Goal: Transaction & Acquisition: Purchase product/service

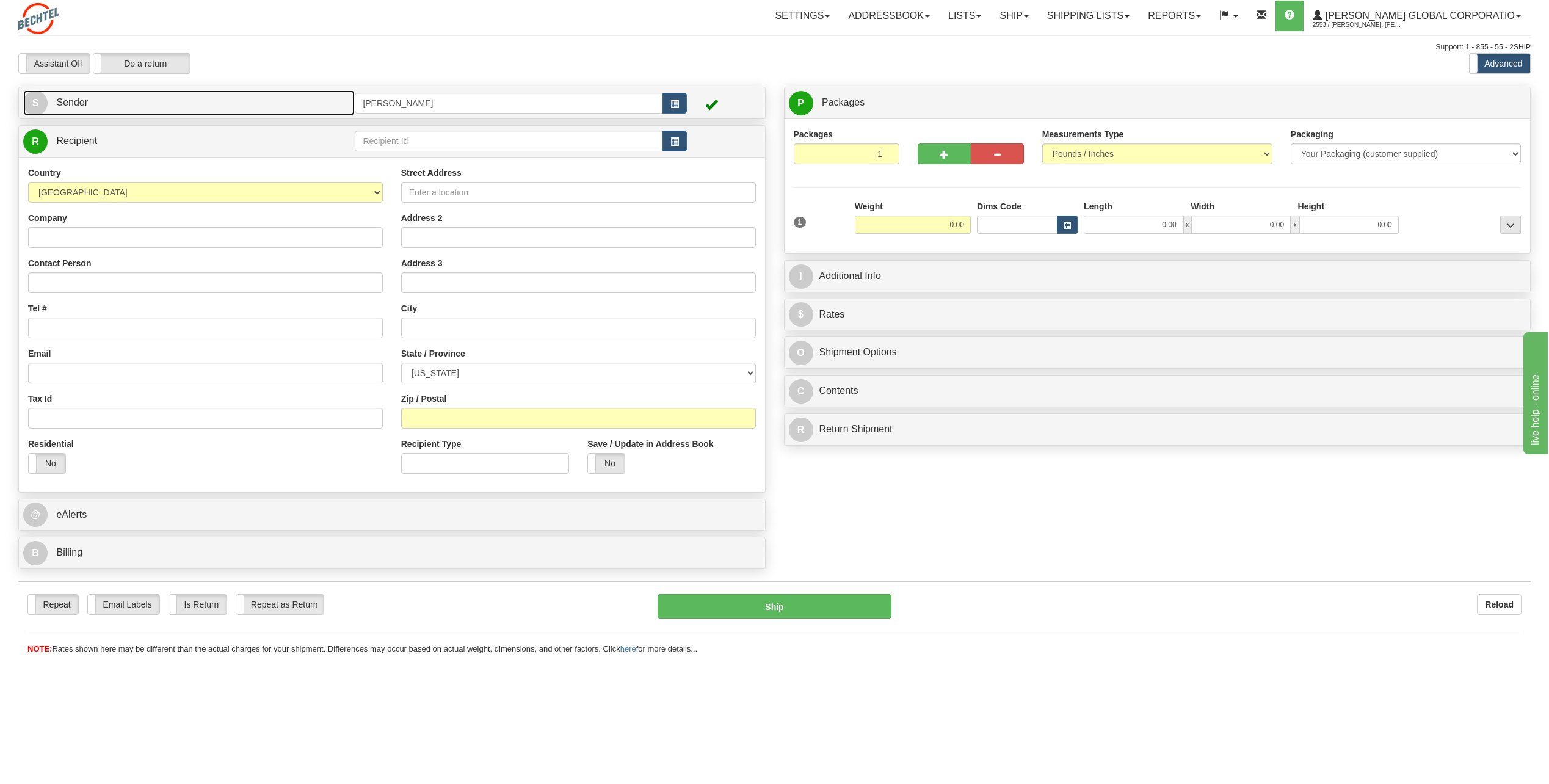
click at [49, 101] on link "S Sender" at bounding box center [189, 103] width 331 height 25
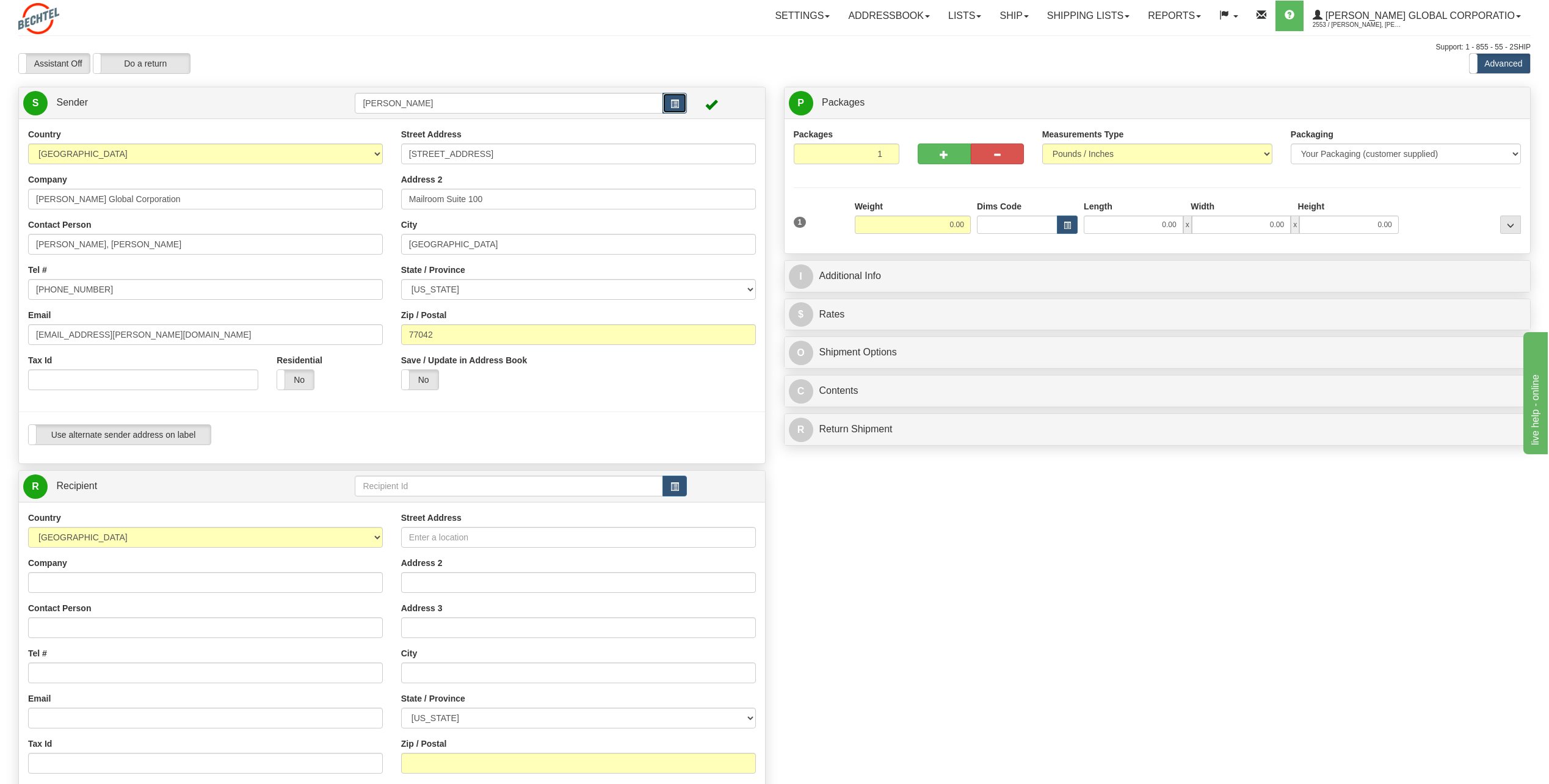
click at [669, 108] on button "button" at bounding box center [675, 103] width 25 height 21
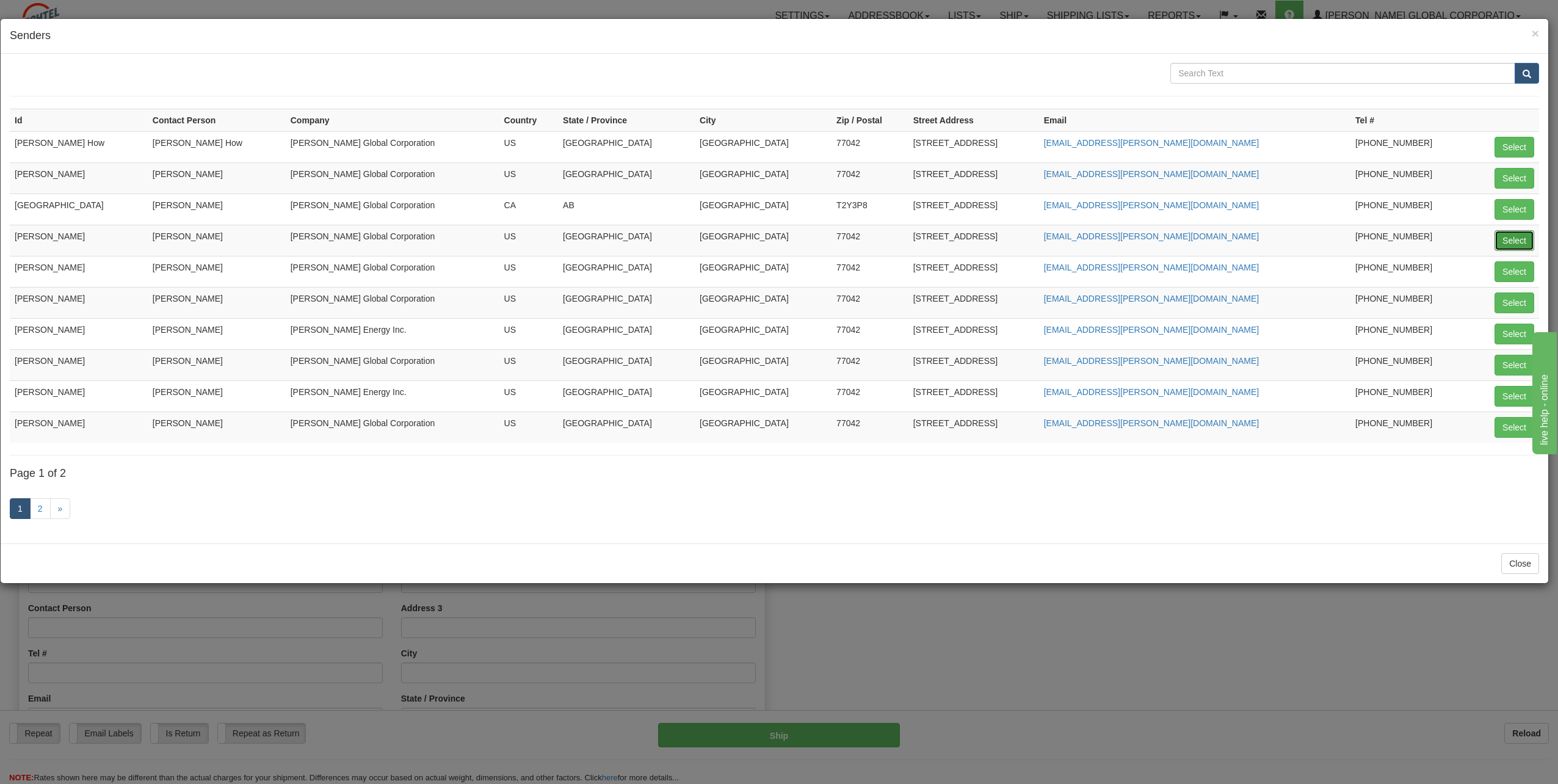
click at [1511, 244] on button "Select" at bounding box center [1514, 240] width 39 height 21
type input "[PERSON_NAME]"
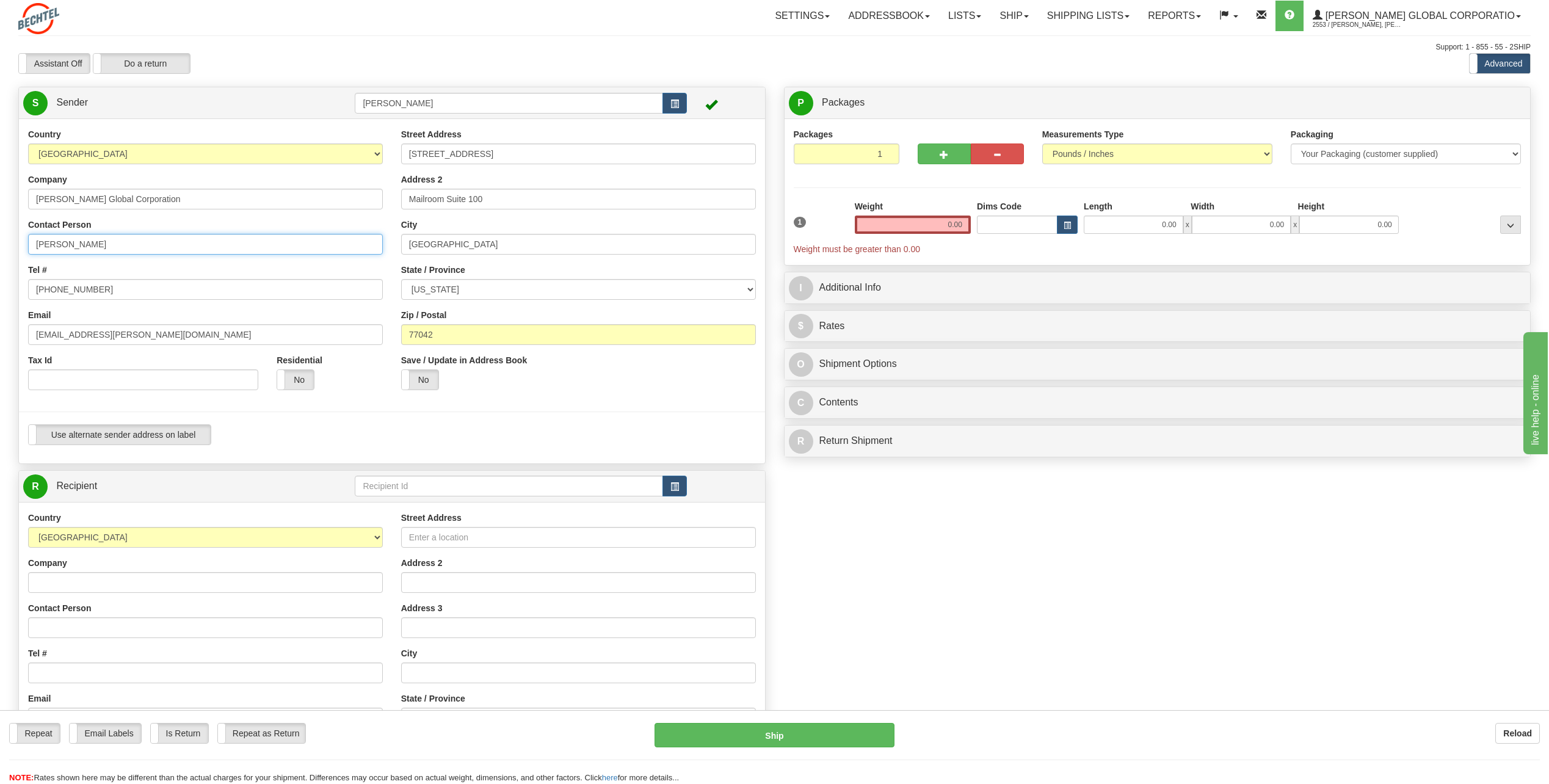
click at [124, 238] on input "[PERSON_NAME]" at bounding box center [205, 244] width 355 height 21
type input "C"
click at [324, 267] on div "Tel # [PHONE_NUMBER]" at bounding box center [205, 282] width 355 height 36
click at [111, 231] on div "Contact Person [GEOGRAPHIC_DATA]" at bounding box center [205, 236] width 355 height 36
drag, startPoint x: 70, startPoint y: 244, endPoint x: 92, endPoint y: 244, distance: 22.0
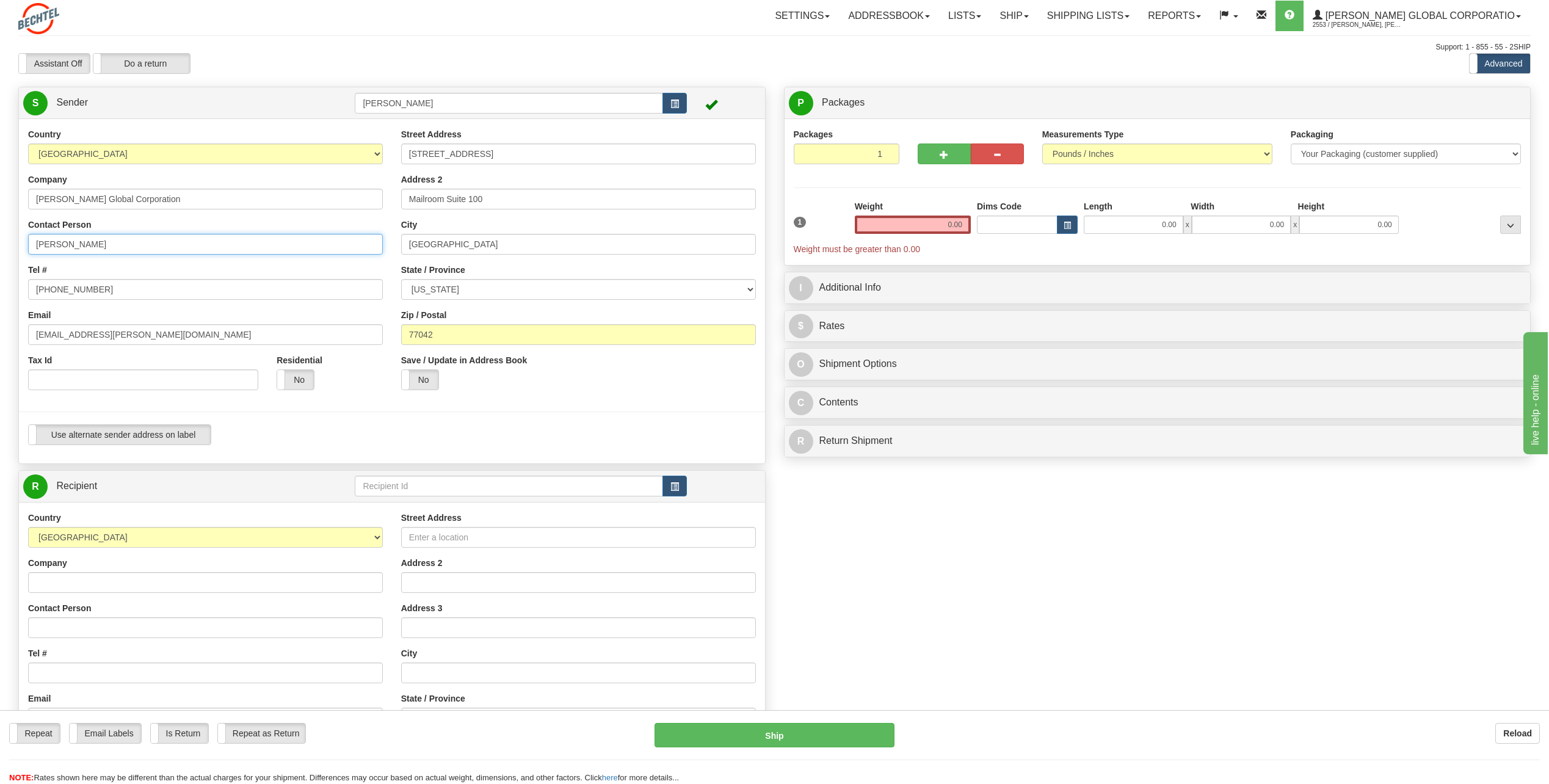
click at [70, 244] on input "[PERSON_NAME]" at bounding box center [205, 244] width 355 height 21
type input "[PERSON_NAME]"
click at [96, 282] on input "[PHONE_NUMBER]" at bounding box center [205, 289] width 355 height 21
type input "[PHONE_NUMBER]"
drag, startPoint x: 74, startPoint y: 334, endPoint x: 22, endPoint y: 334, distance: 52.0
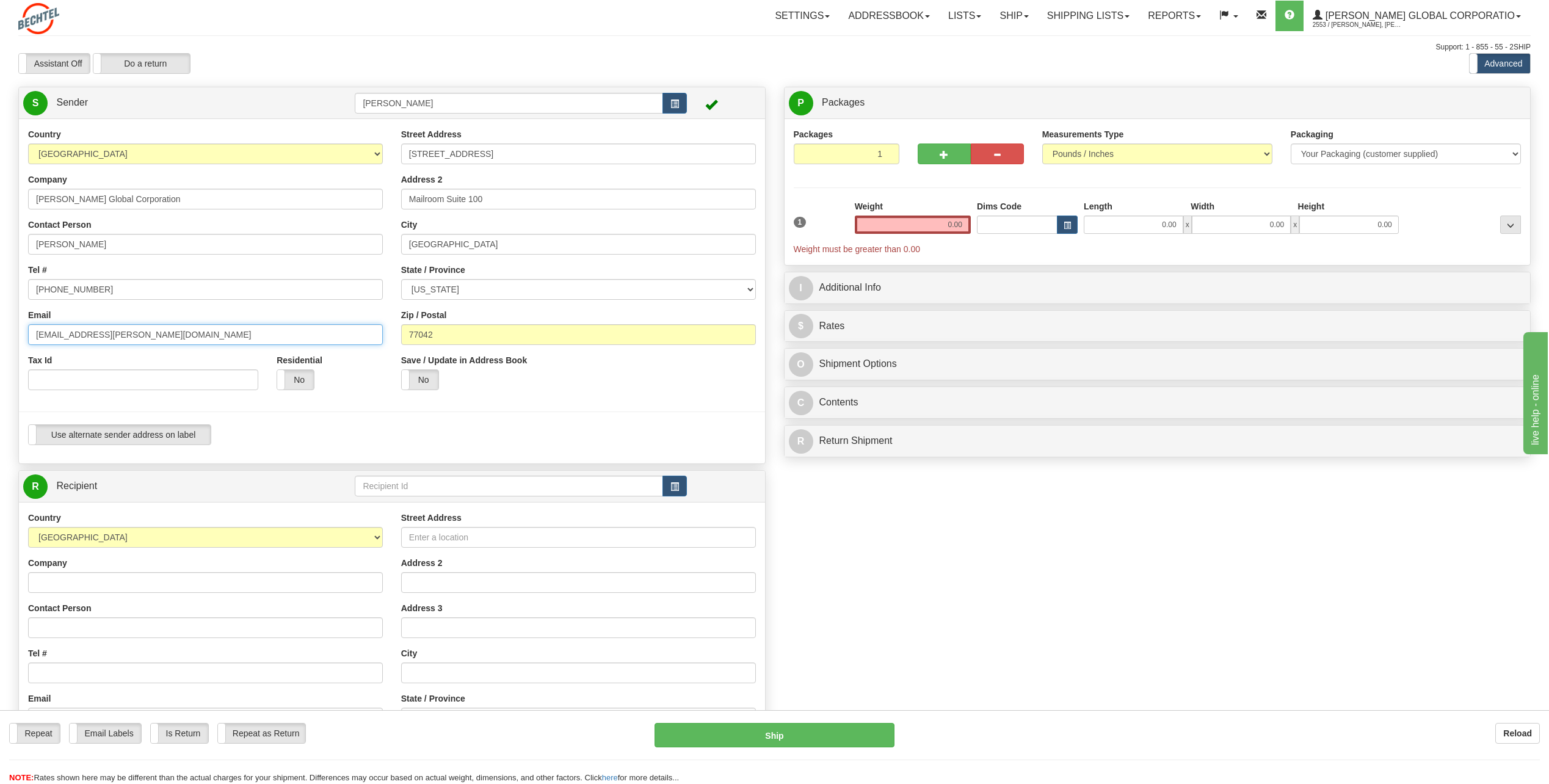
click at [22, 334] on div "Country [GEOGRAPHIC_DATA] [GEOGRAPHIC_DATA] [GEOGRAPHIC_DATA] [GEOGRAPHIC_DATA]…" at bounding box center [205, 264] width 373 height 271
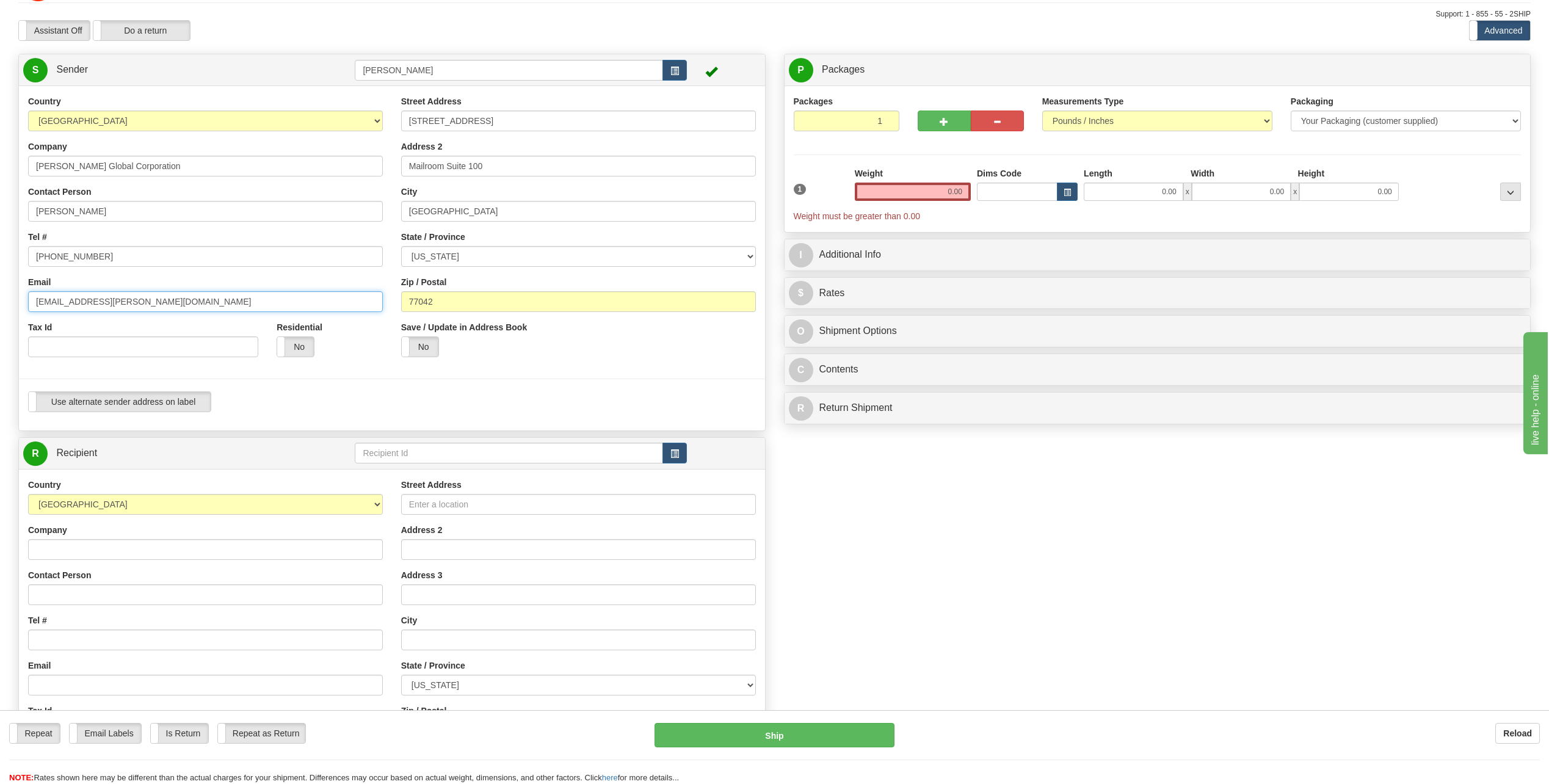
scroll to position [61, 0]
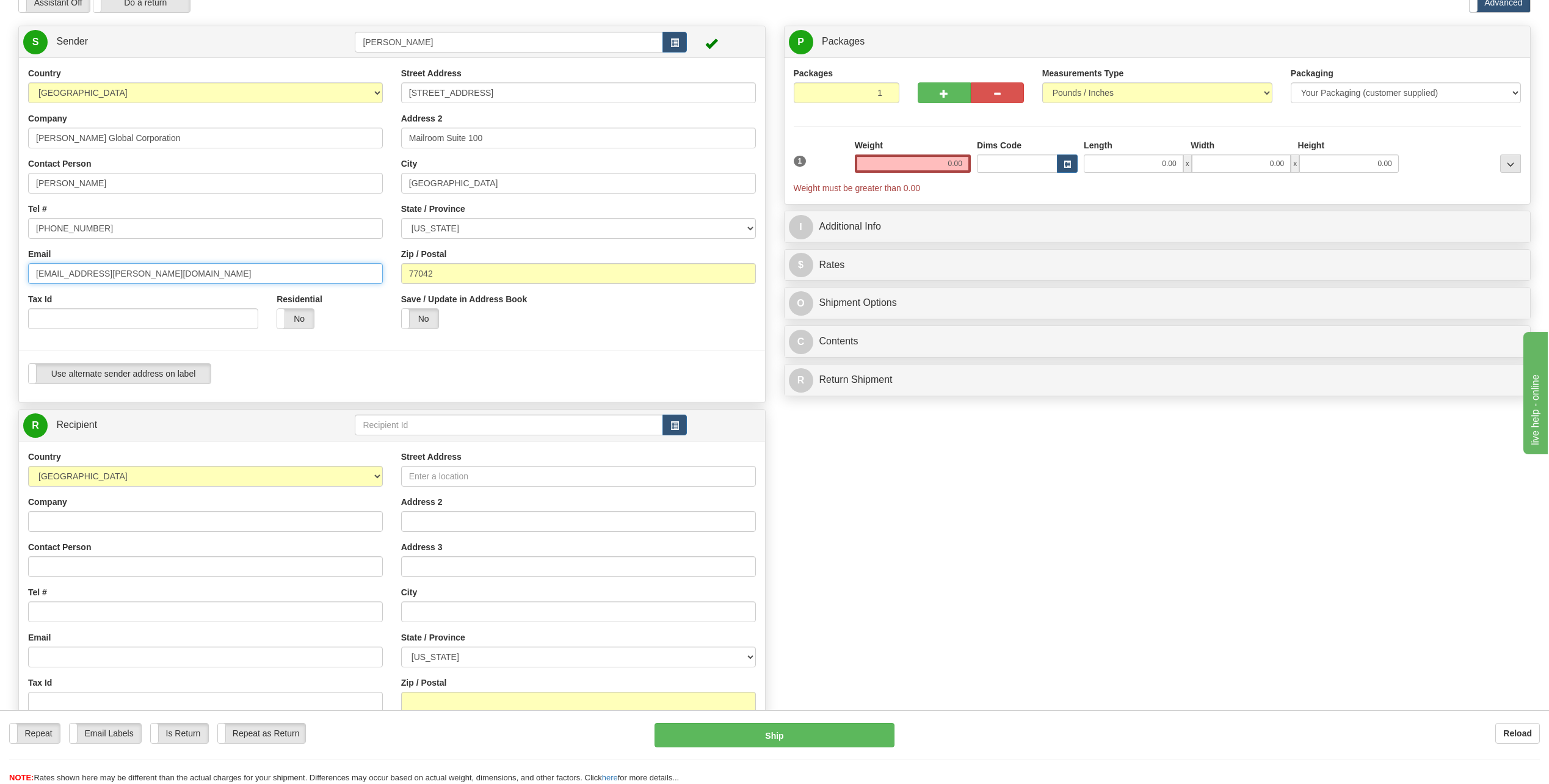
type input "[EMAIL_ADDRESS][PERSON_NAME][DOMAIN_NAME]"
click at [59, 513] on input "Company" at bounding box center [205, 521] width 355 height 21
type input "[PERSON_NAME] Mammoth Solar Project"
click at [100, 573] on input "Contact Person" at bounding box center [205, 566] width 355 height 21
type input "[PERSON_NAME]"
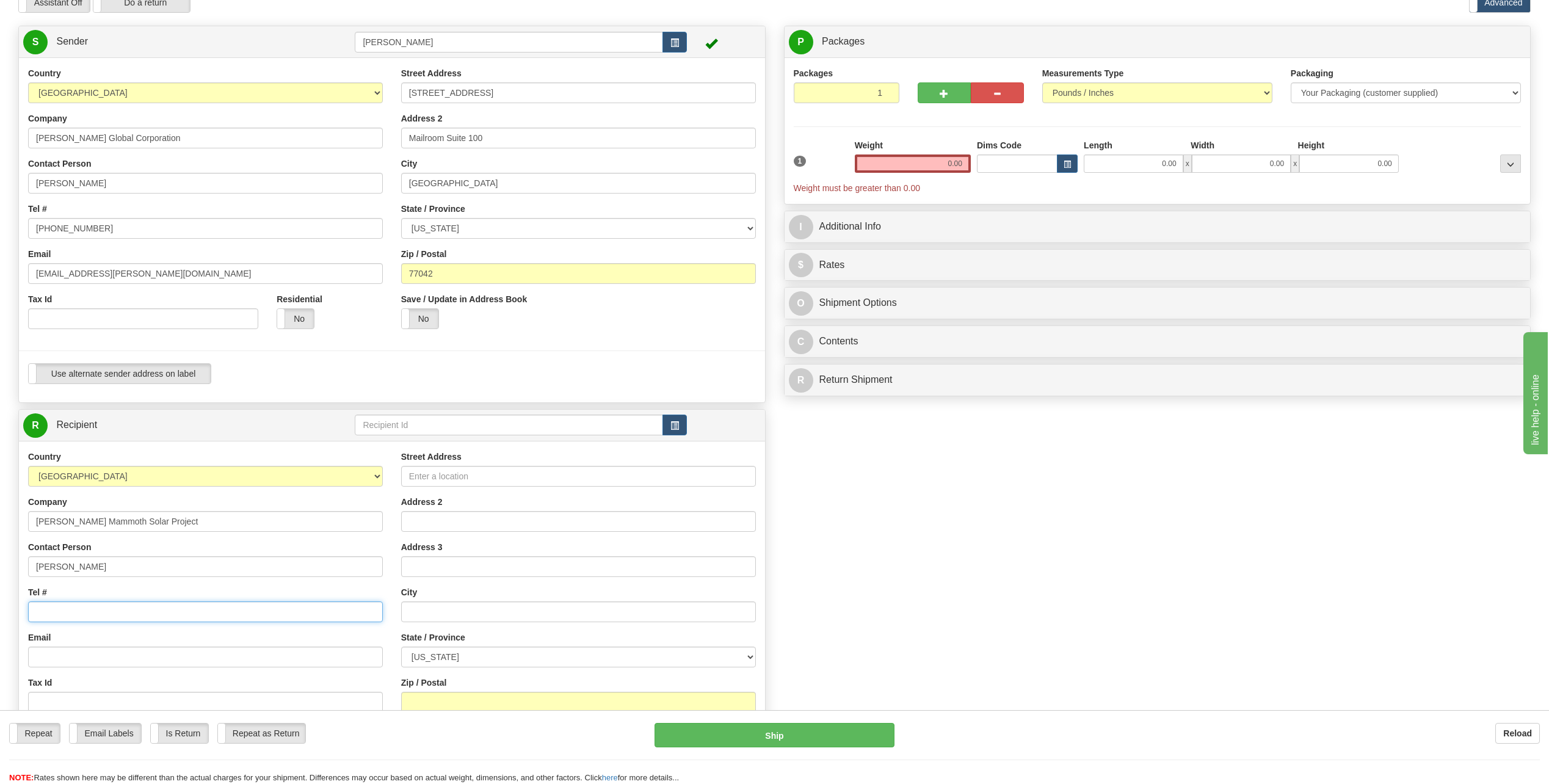
click at [96, 604] on input "Tel #" at bounding box center [205, 611] width 355 height 21
click at [275, 560] on input "[PERSON_NAME]" at bounding box center [205, 566] width 355 height 21
click at [70, 611] on input "Tel #" at bounding box center [205, 611] width 355 height 21
type input "[PHONE_NUMBER]"
click at [434, 468] on input "Street Address" at bounding box center [578, 476] width 355 height 21
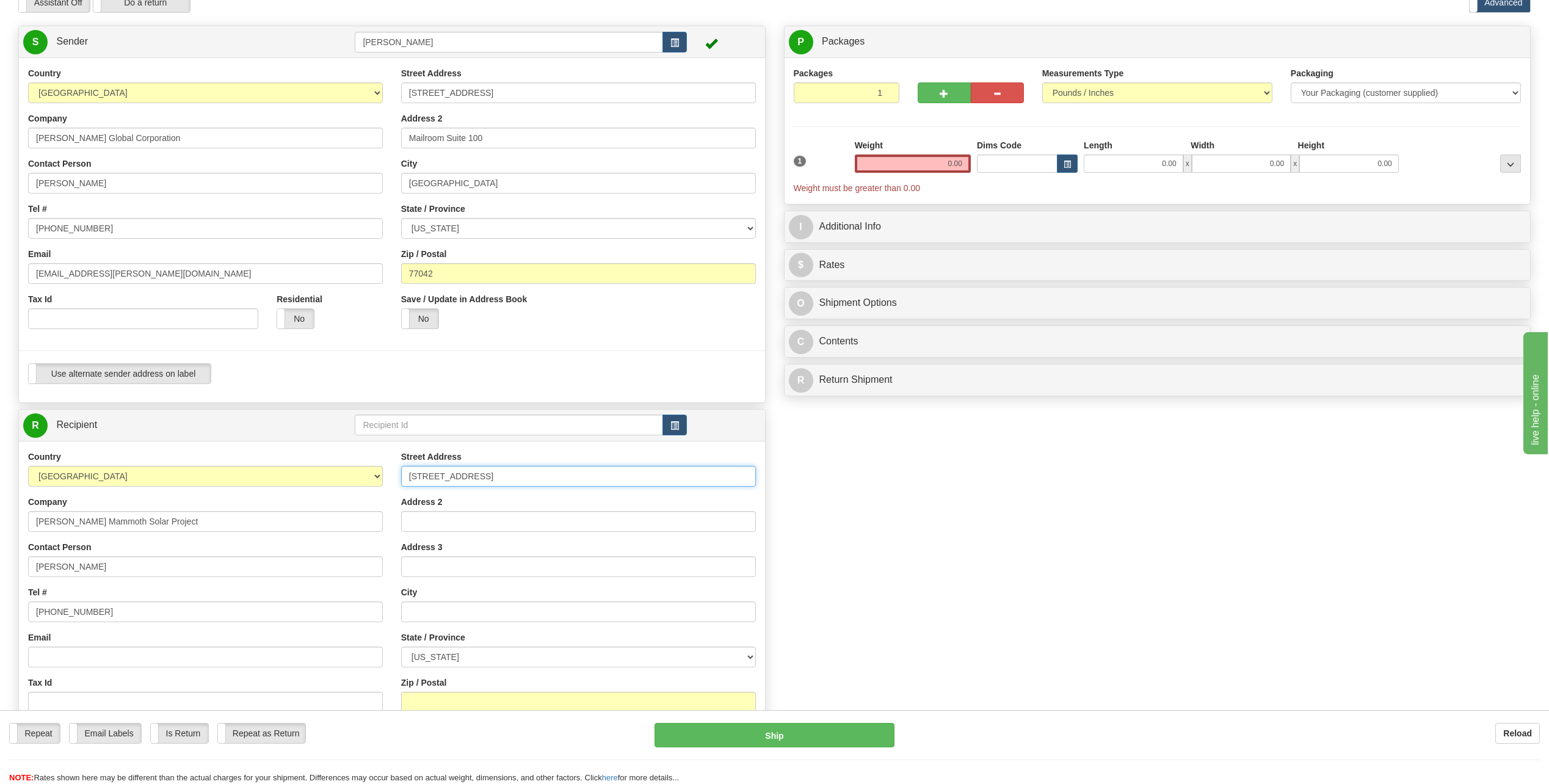
type input "[STREET_ADDRESS]"
click at [432, 606] on input "text" at bounding box center [578, 611] width 355 height 21
type input "Winamac"
click at [919, 614] on div "Create a label for the return Create Pickup Without Label S" at bounding box center [774, 442] width 1530 height 833
click at [751, 656] on select "[US_STATE] [US_STATE] [US_STATE] [US_STATE] Armed Forces America Armed Forces E…" at bounding box center [578, 656] width 355 height 21
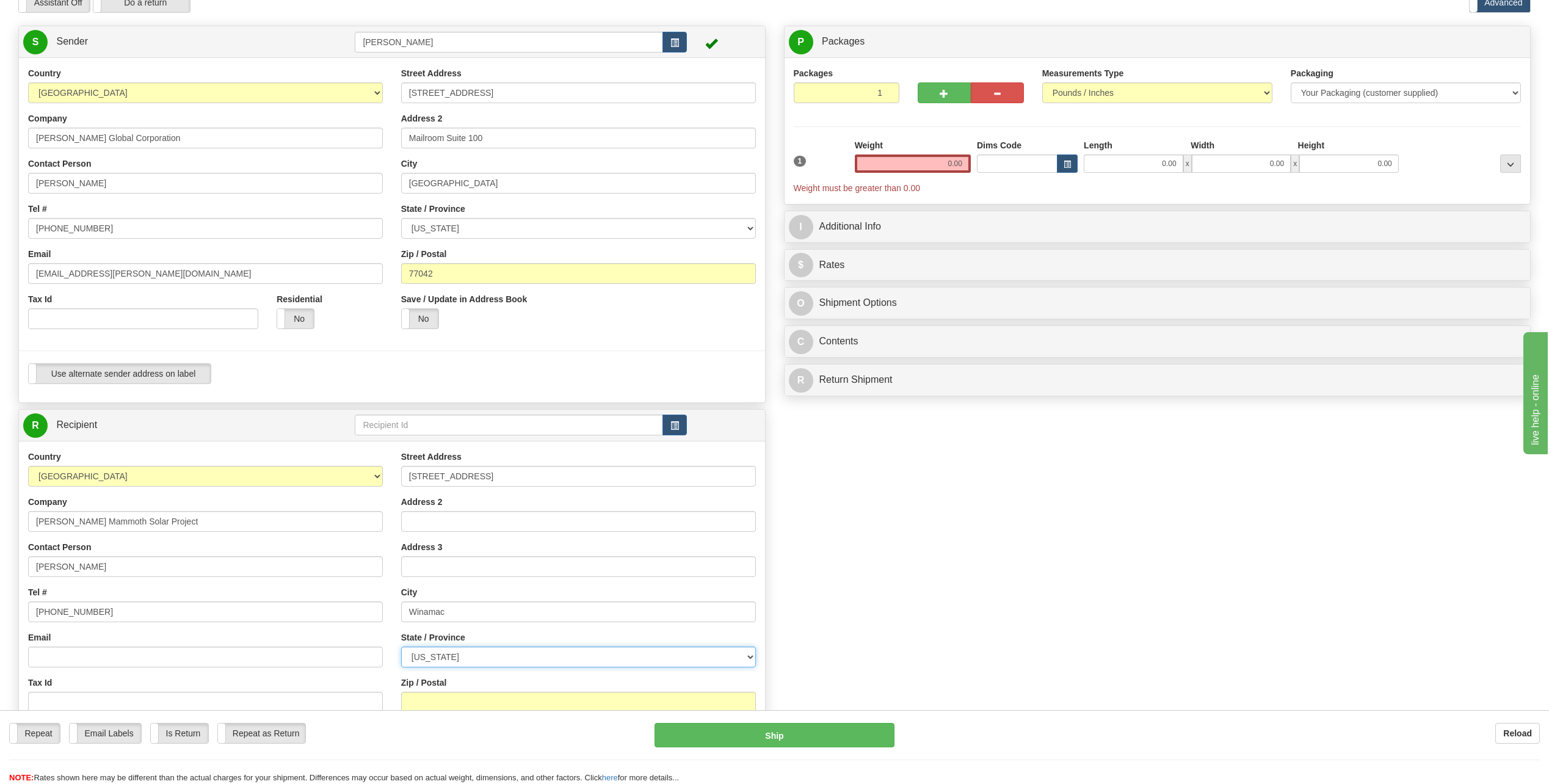
select select "IN"
click at [401, 646] on select "[US_STATE] [US_STATE] [US_STATE] [US_STATE] Armed Forces America Armed Forces E…" at bounding box center [578, 656] width 355 height 21
click at [443, 693] on input "Zip / Postal" at bounding box center [578, 701] width 355 height 21
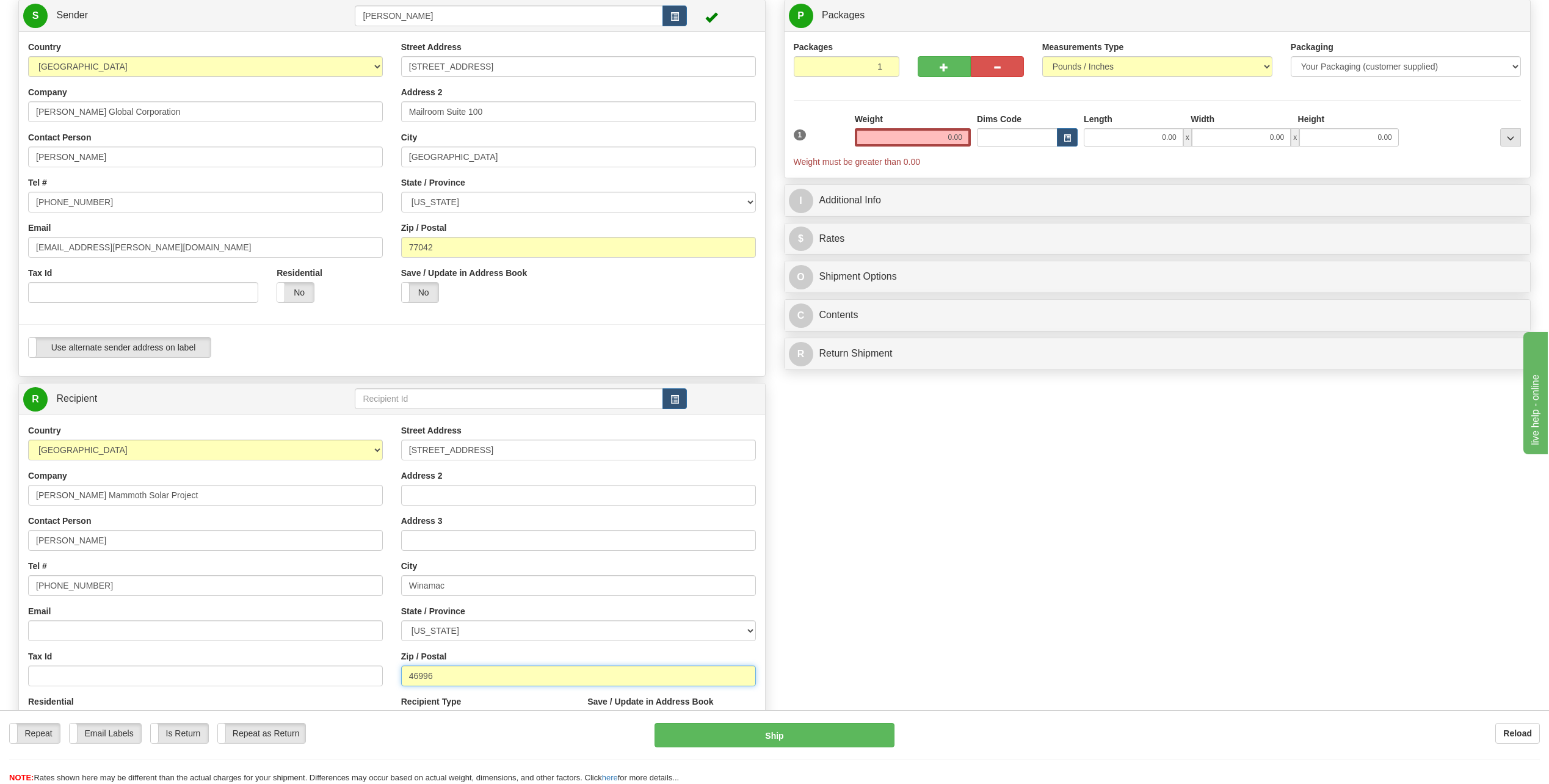
scroll to position [0, 0]
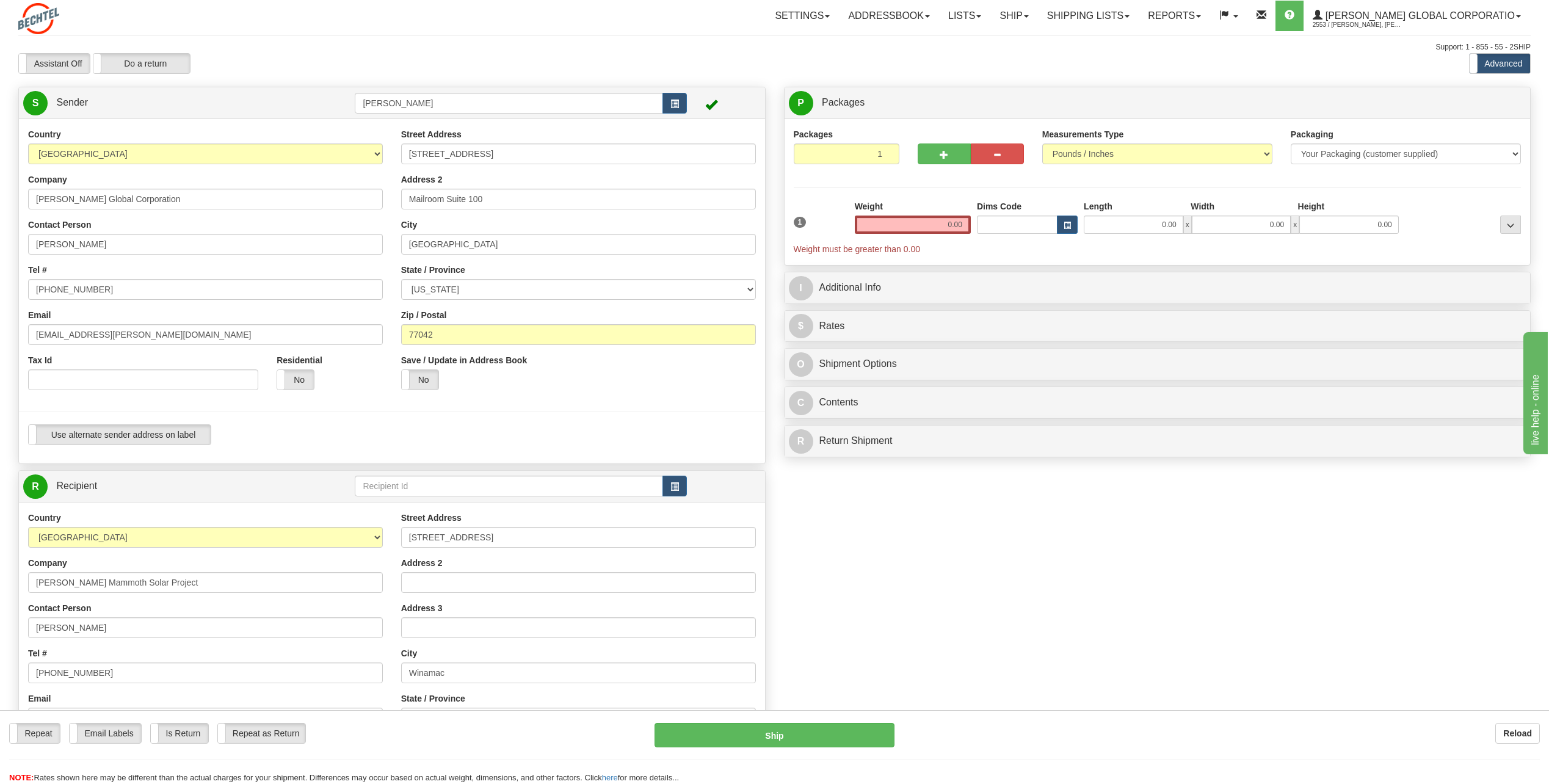
type input "46996"
drag, startPoint x: 942, startPoint y: 216, endPoint x: 1220, endPoint y: 250, distance: 280.1
click at [1214, 247] on div "1 Weight 0.00 Dims Code 0.00" at bounding box center [1157, 228] width 734 height 55
type input "10.00"
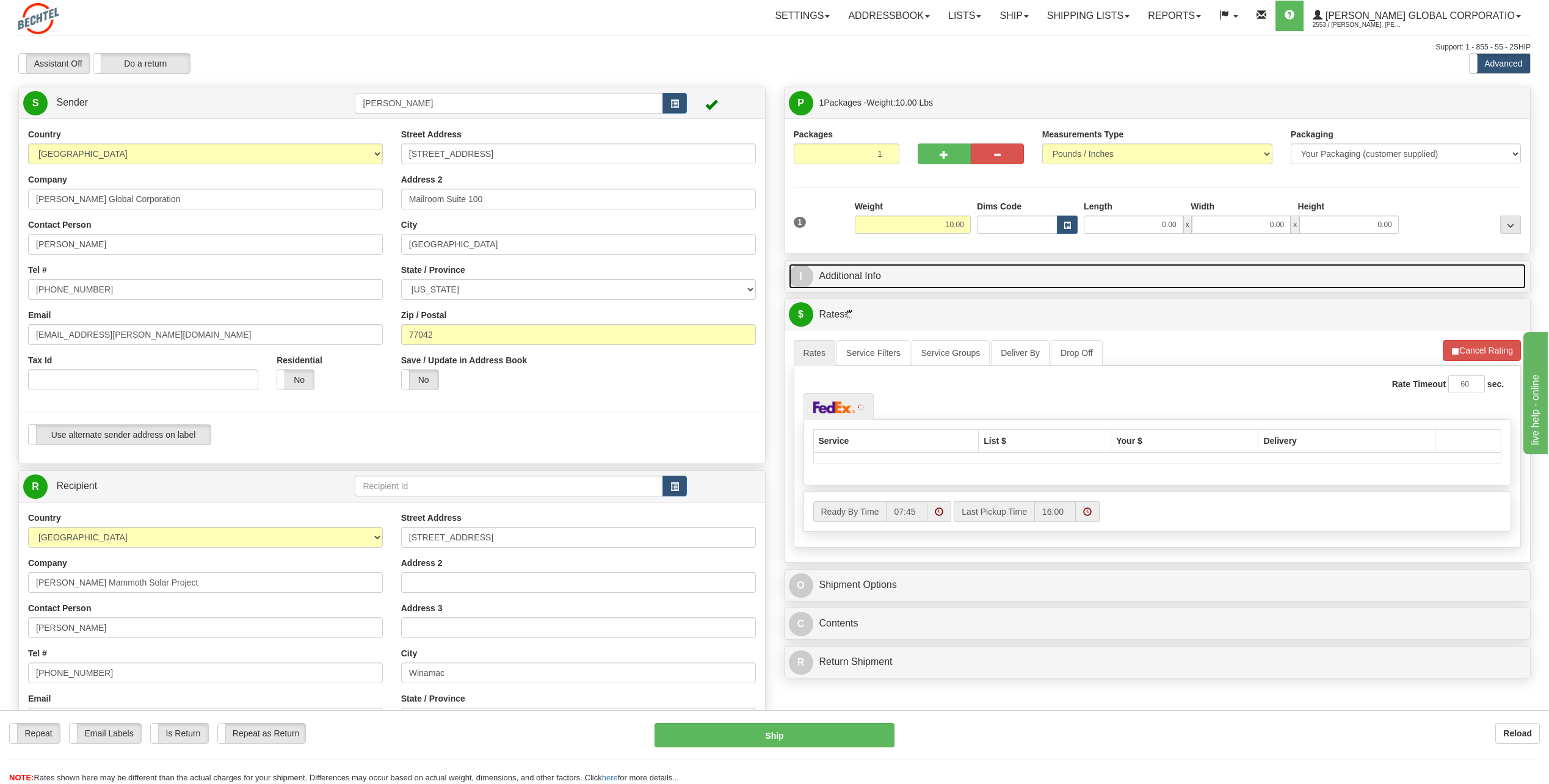
click at [808, 276] on span "I" at bounding box center [801, 276] width 25 height 25
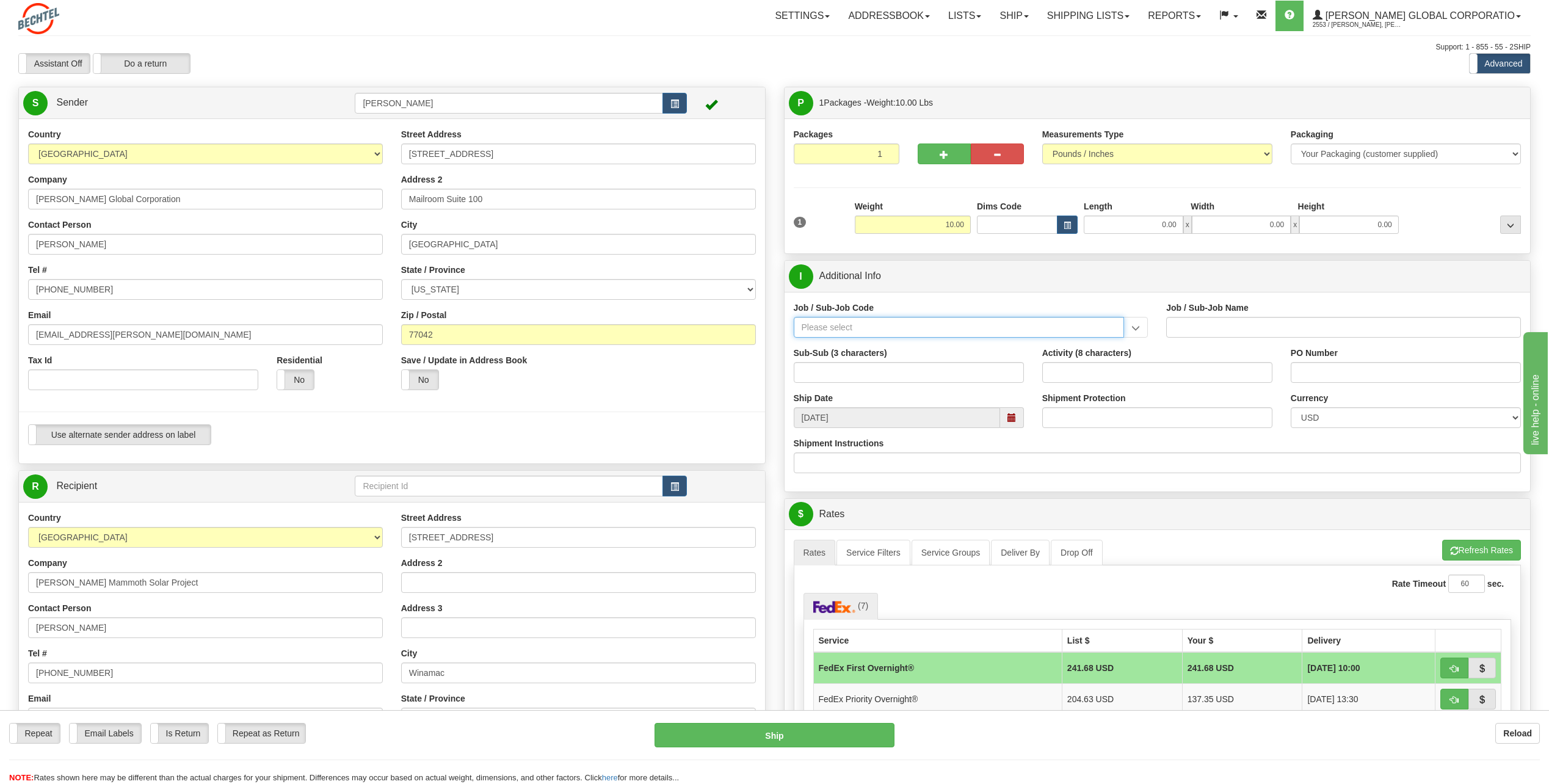
click at [869, 321] on input "Job / Sub-Job Code" at bounding box center [958, 327] width 331 height 21
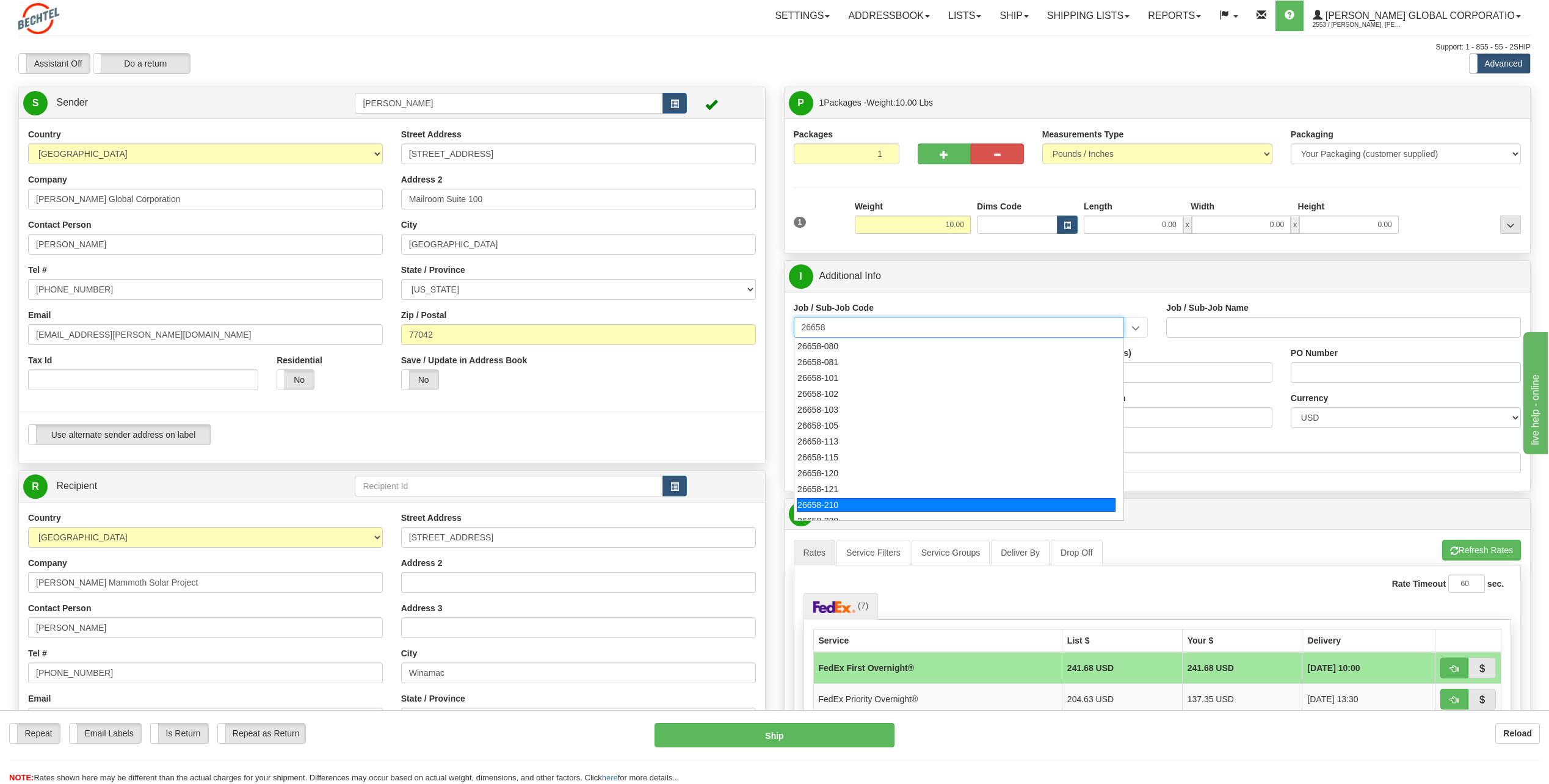
click at [838, 503] on div "26658-210" at bounding box center [956, 504] width 319 height 13
type input "26658-210"
type input "MAMMOTH CENTRAL I SOLAR PROJECT TSA - FIELD NON-M"
type input "26658-210"
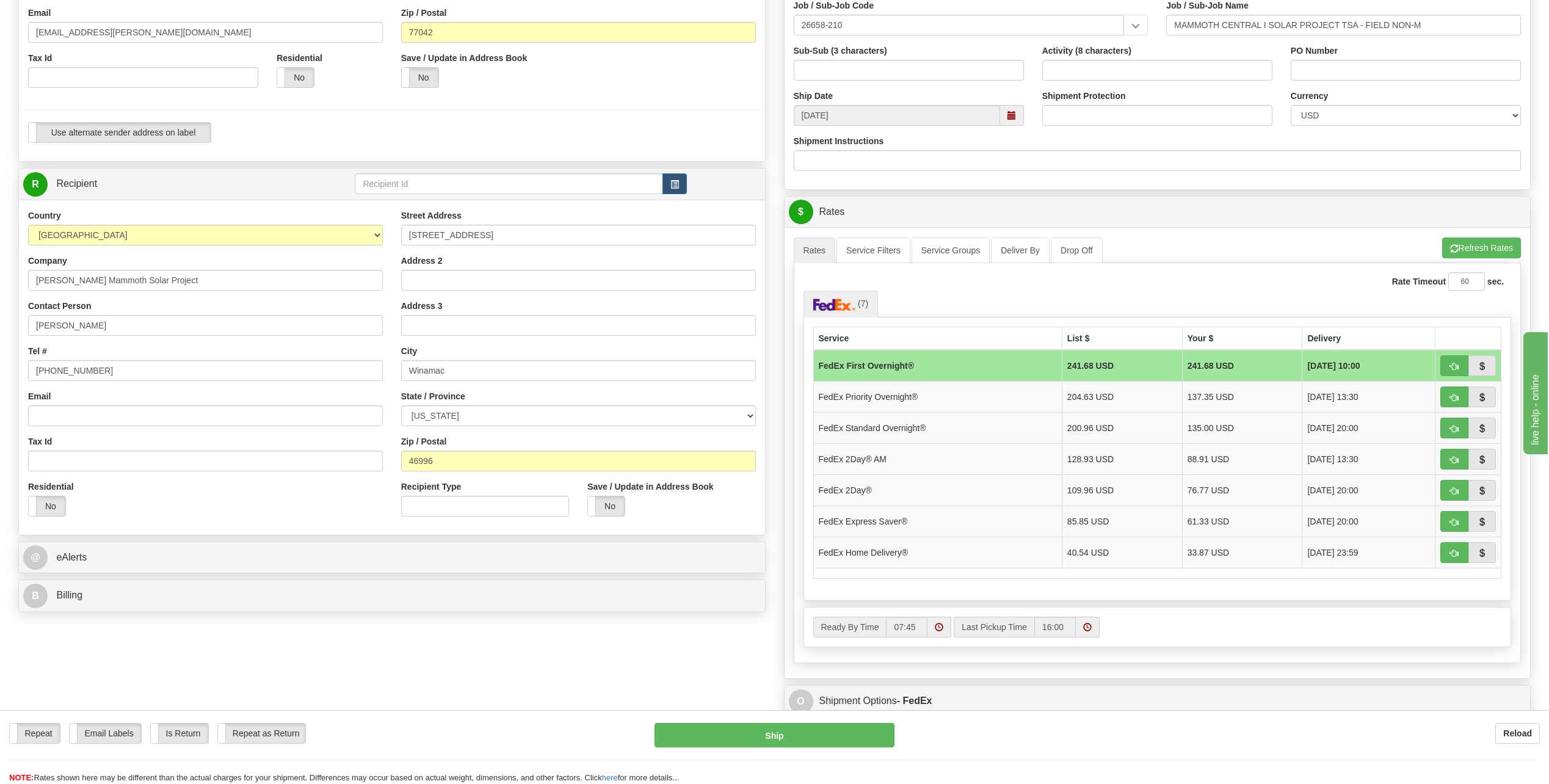
scroll to position [305, 0]
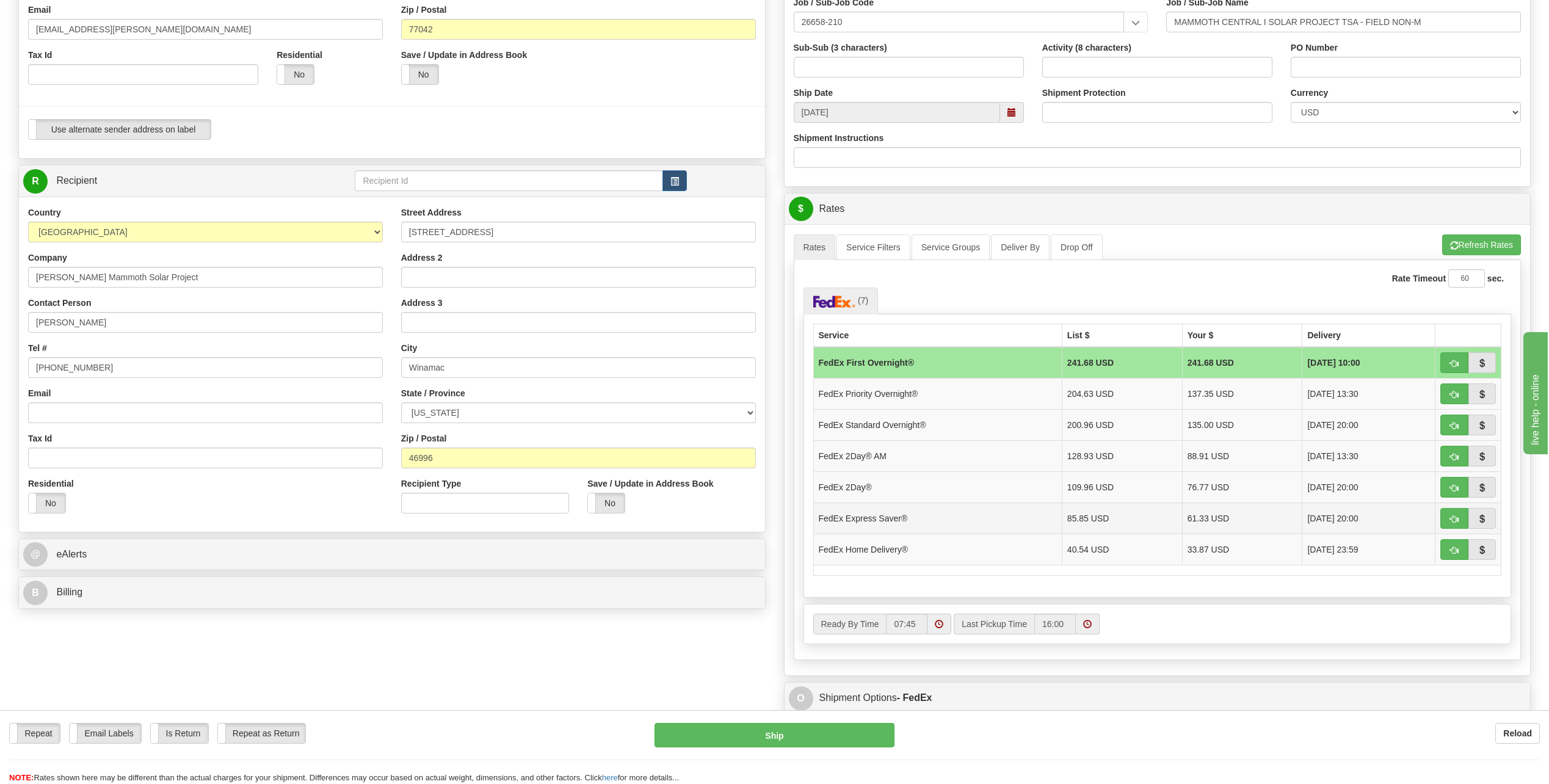
click at [904, 514] on td "FedEx Express Saver®" at bounding box center [937, 518] width 248 height 31
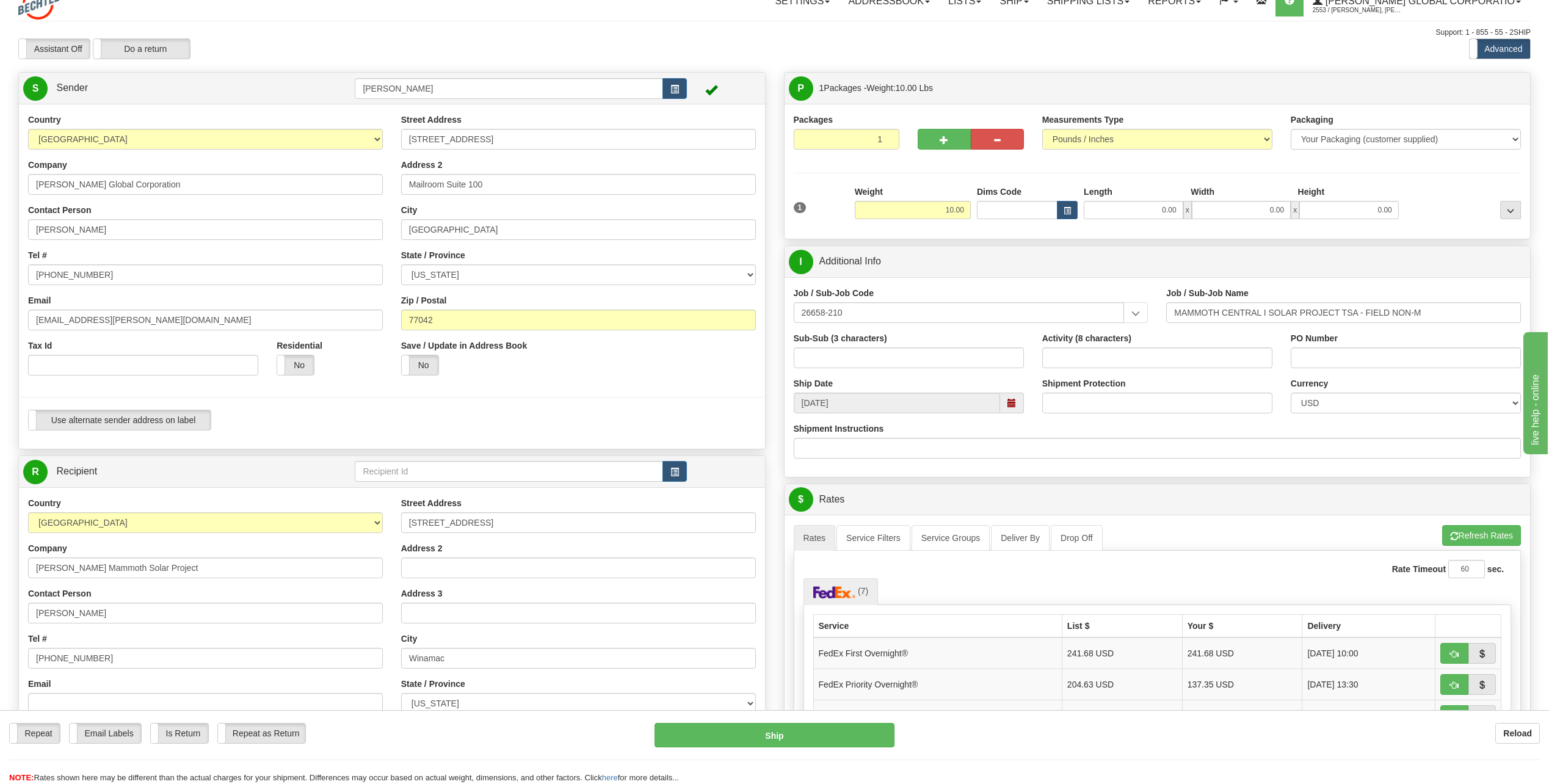
scroll to position [0, 0]
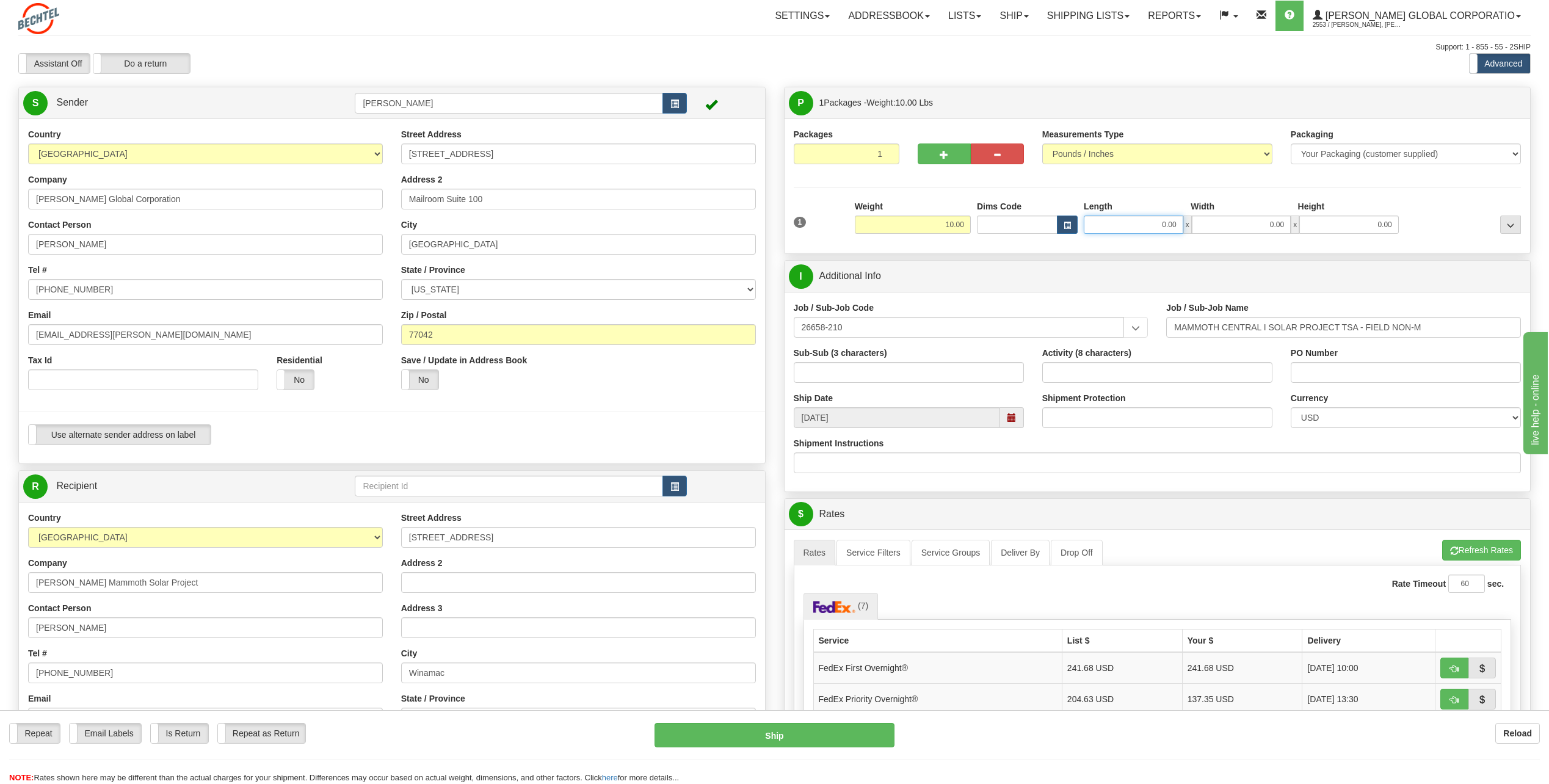
drag, startPoint x: 1156, startPoint y: 224, endPoint x: 1215, endPoint y: 223, distance: 59.0
click at [1212, 221] on div "0.00 x 0.00 x 0.00" at bounding box center [1241, 224] width 315 height 19
type input "36.00"
click at [1245, 227] on input "0.00" at bounding box center [1241, 224] width 100 height 19
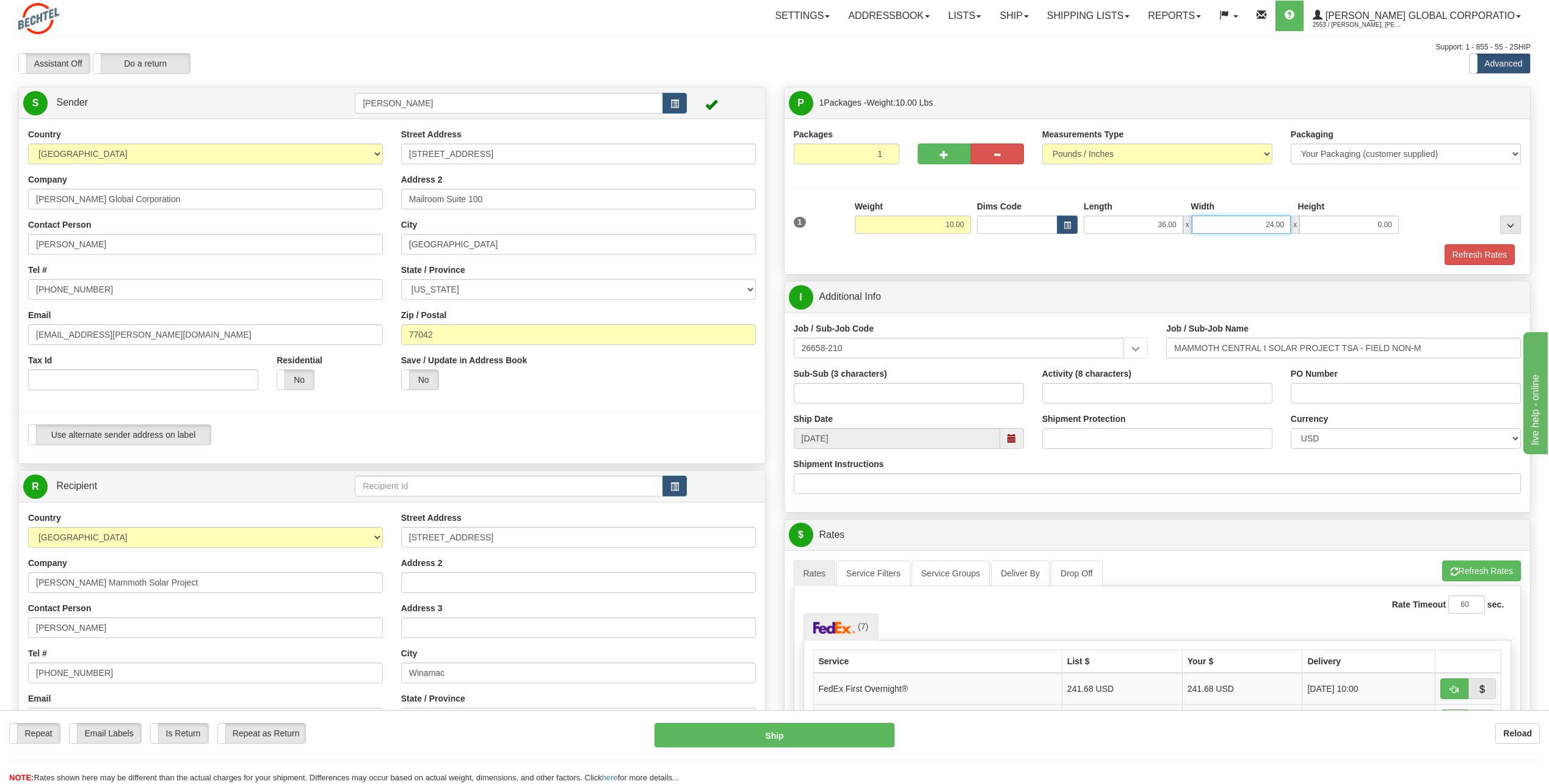
type input "24.00"
drag, startPoint x: 1362, startPoint y: 223, endPoint x: 1456, endPoint y: 221, distance: 94.0
click at [1456, 221] on div "1 Weight 10.00 Dims Code x x" at bounding box center [1157, 222] width 734 height 43
click at [1244, 249] on div "Refresh Rates" at bounding box center [1157, 254] width 734 height 21
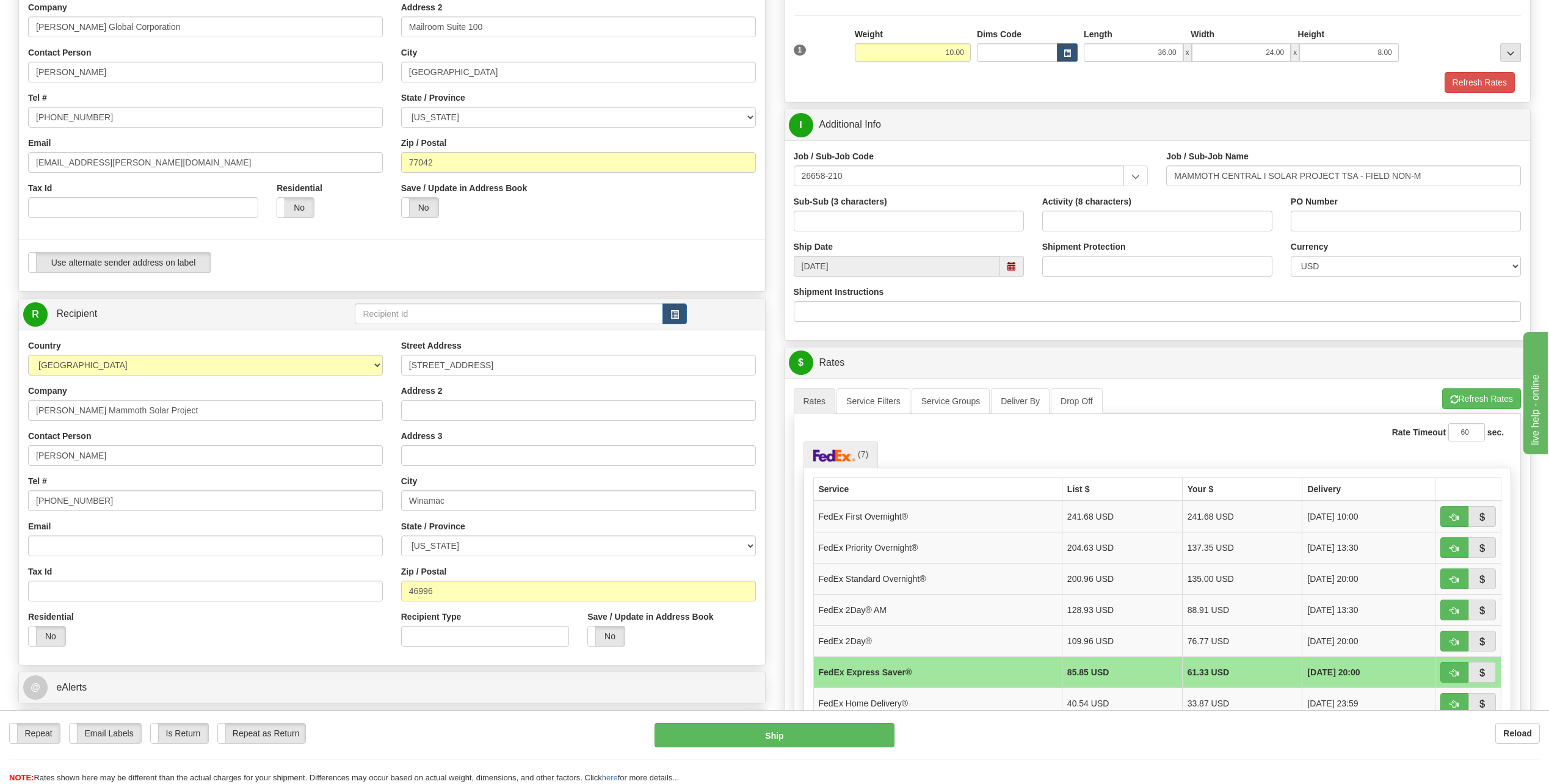
scroll to position [183, 0]
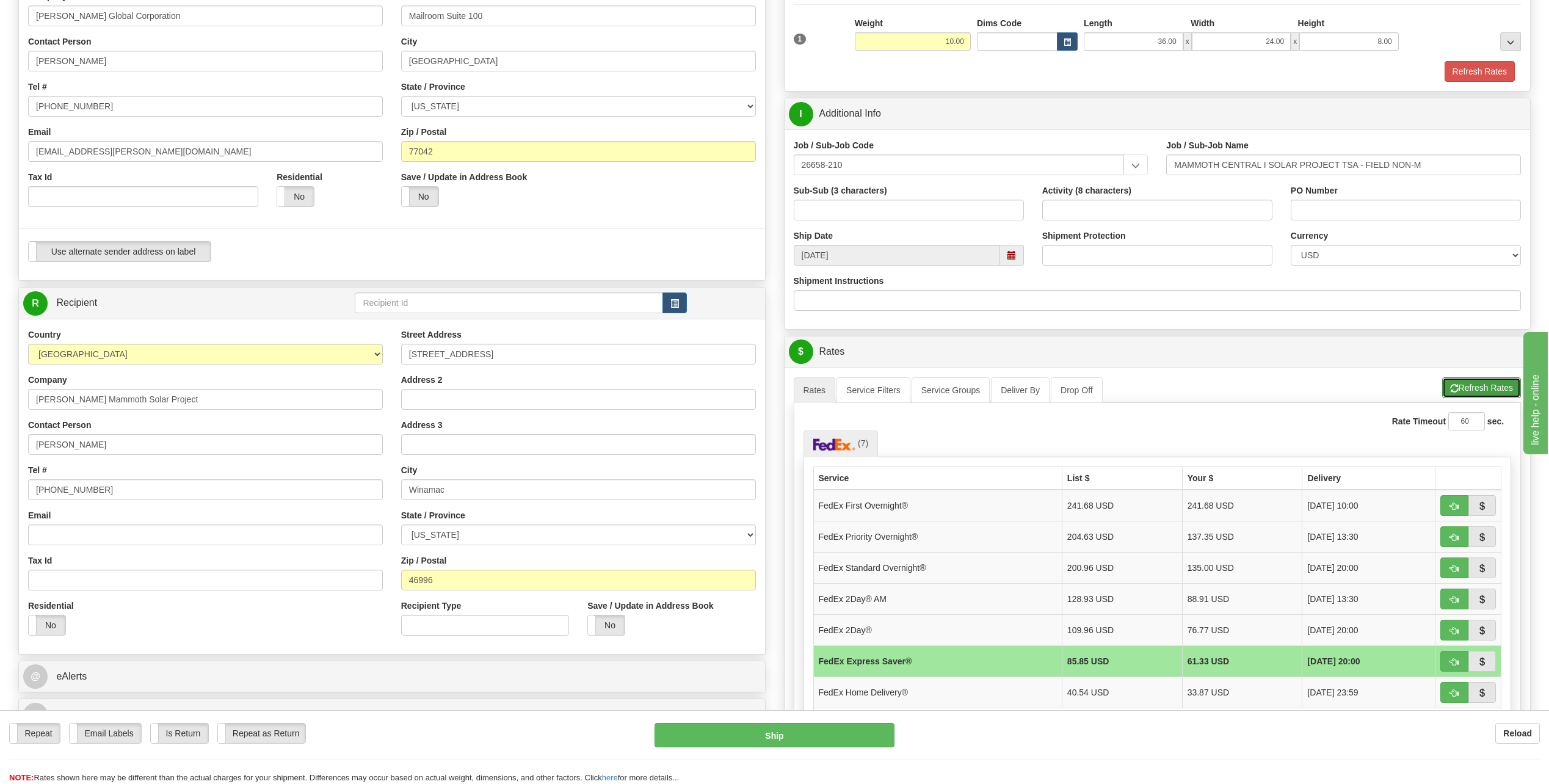
click at [1475, 383] on button "Refresh Rates" at bounding box center [1482, 387] width 79 height 21
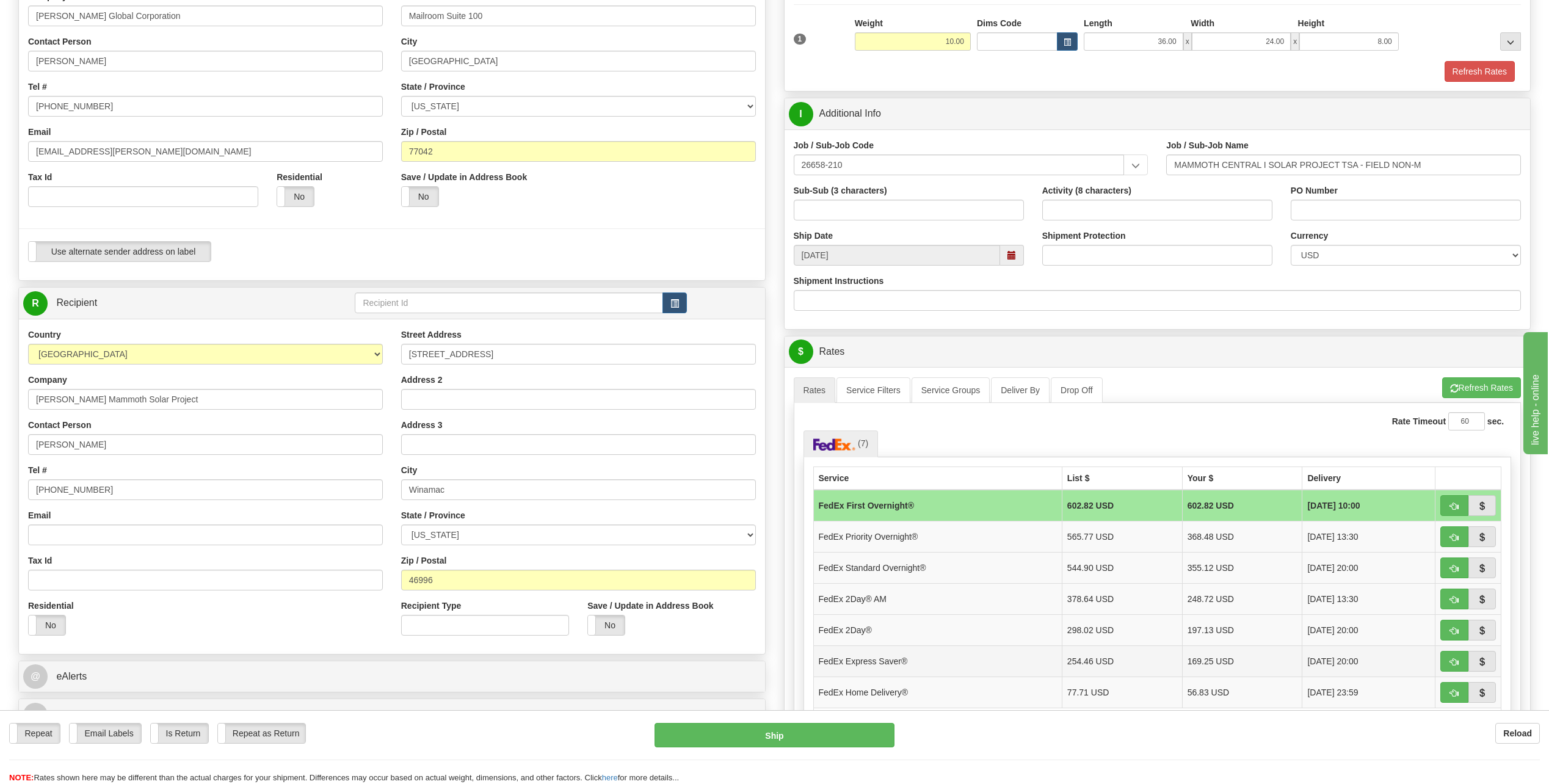
click at [915, 662] on td "FedEx Express Saver®" at bounding box center [937, 661] width 248 height 31
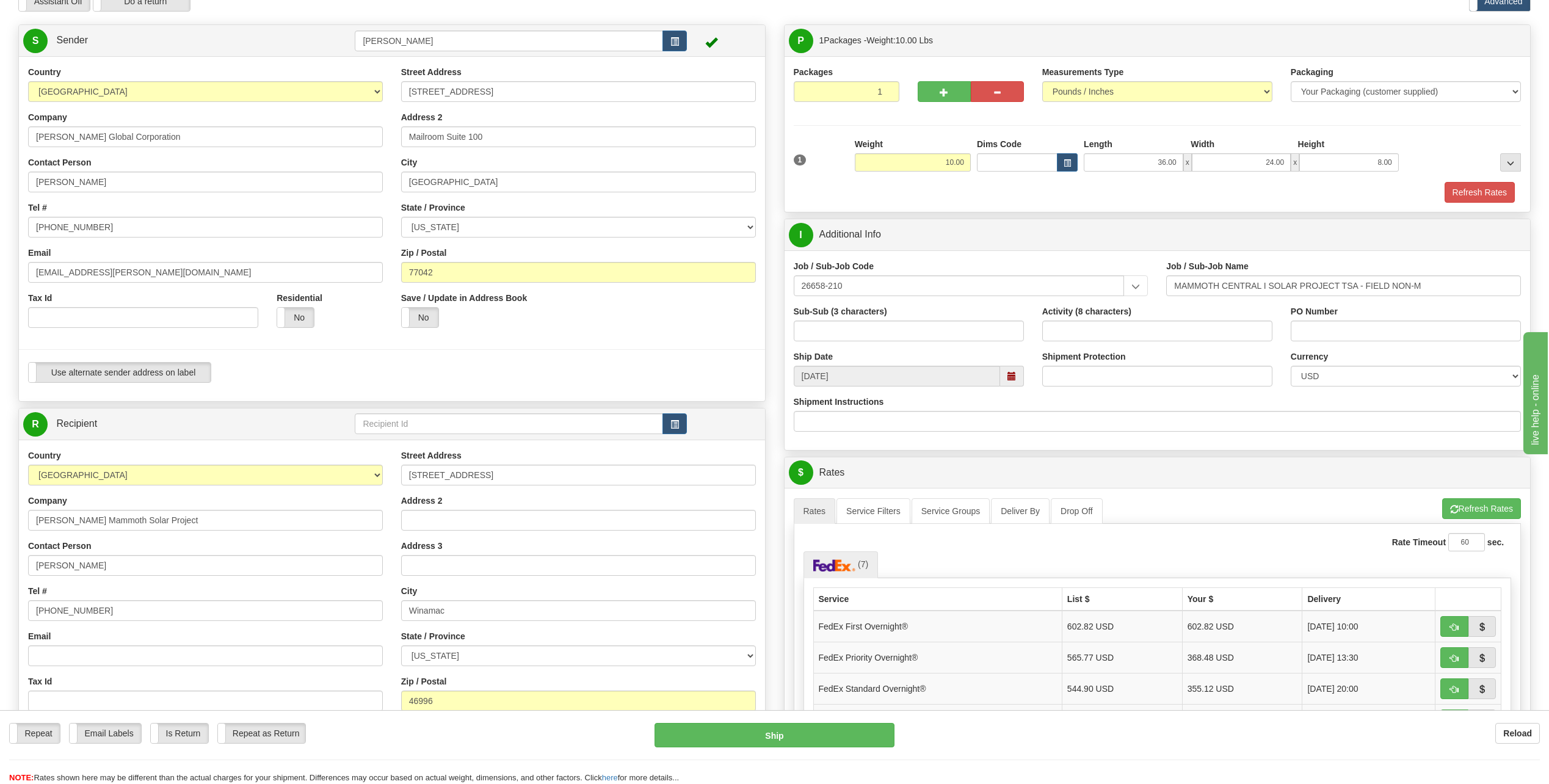
scroll to position [61, 0]
drag, startPoint x: 1374, startPoint y: 163, endPoint x: 1474, endPoint y: 156, distance: 100.2
click at [1474, 156] on div "1 Weight 10.00 Dims Code x x" at bounding box center [1157, 161] width 734 height 43
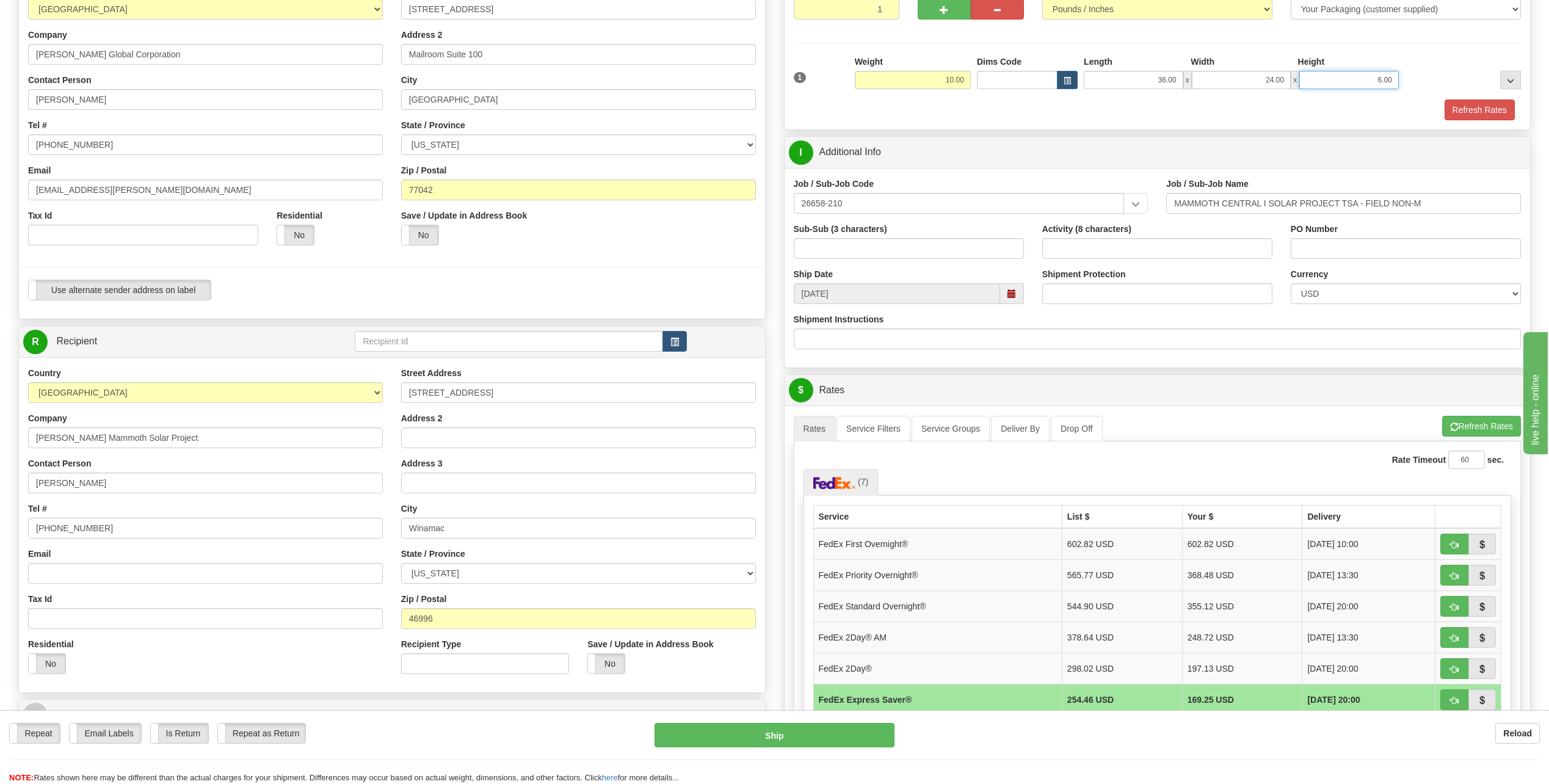
scroll to position [183, 0]
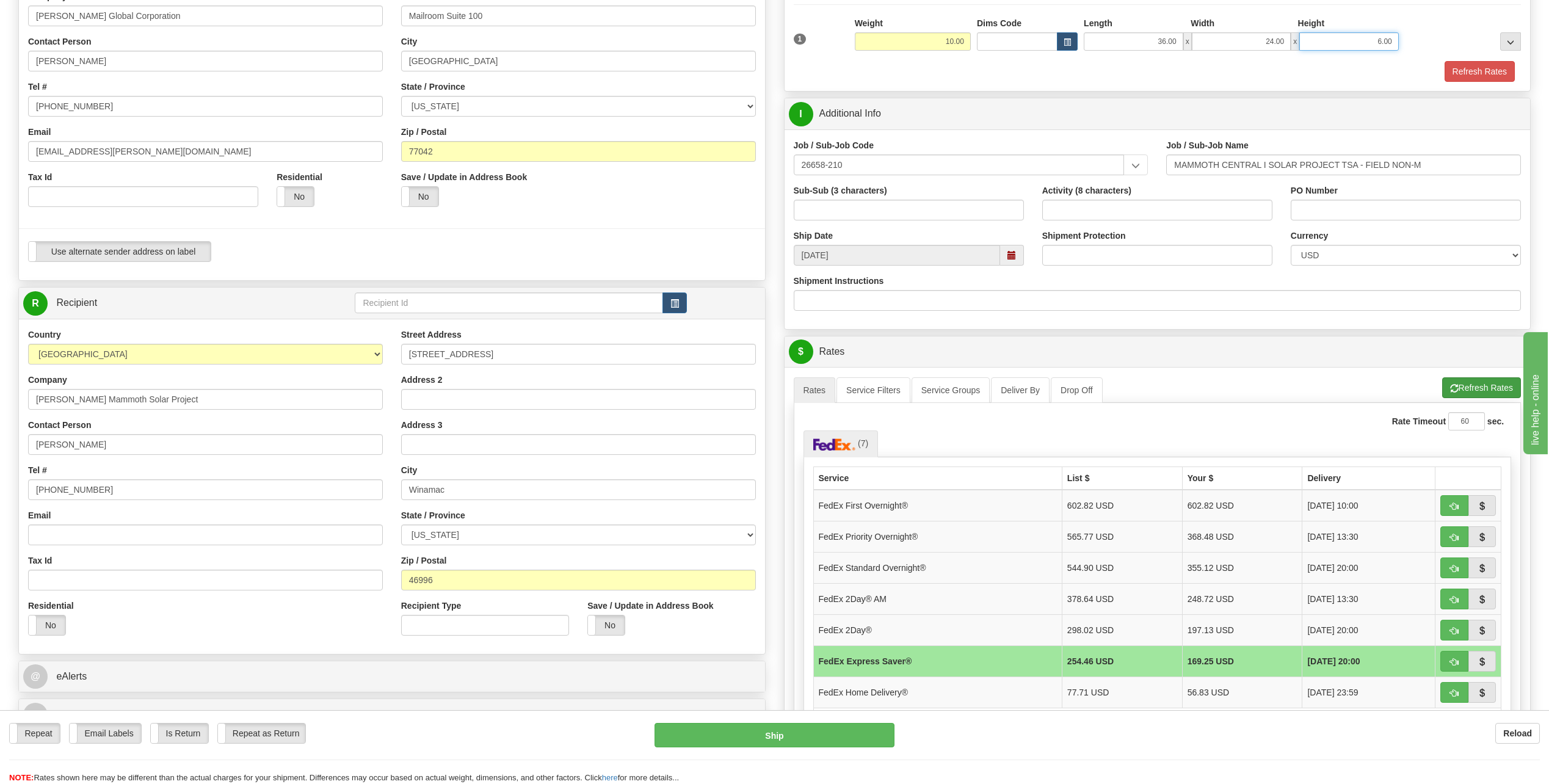
type input "6.00"
click at [1482, 382] on button "Refresh Rates" at bounding box center [1482, 387] width 79 height 21
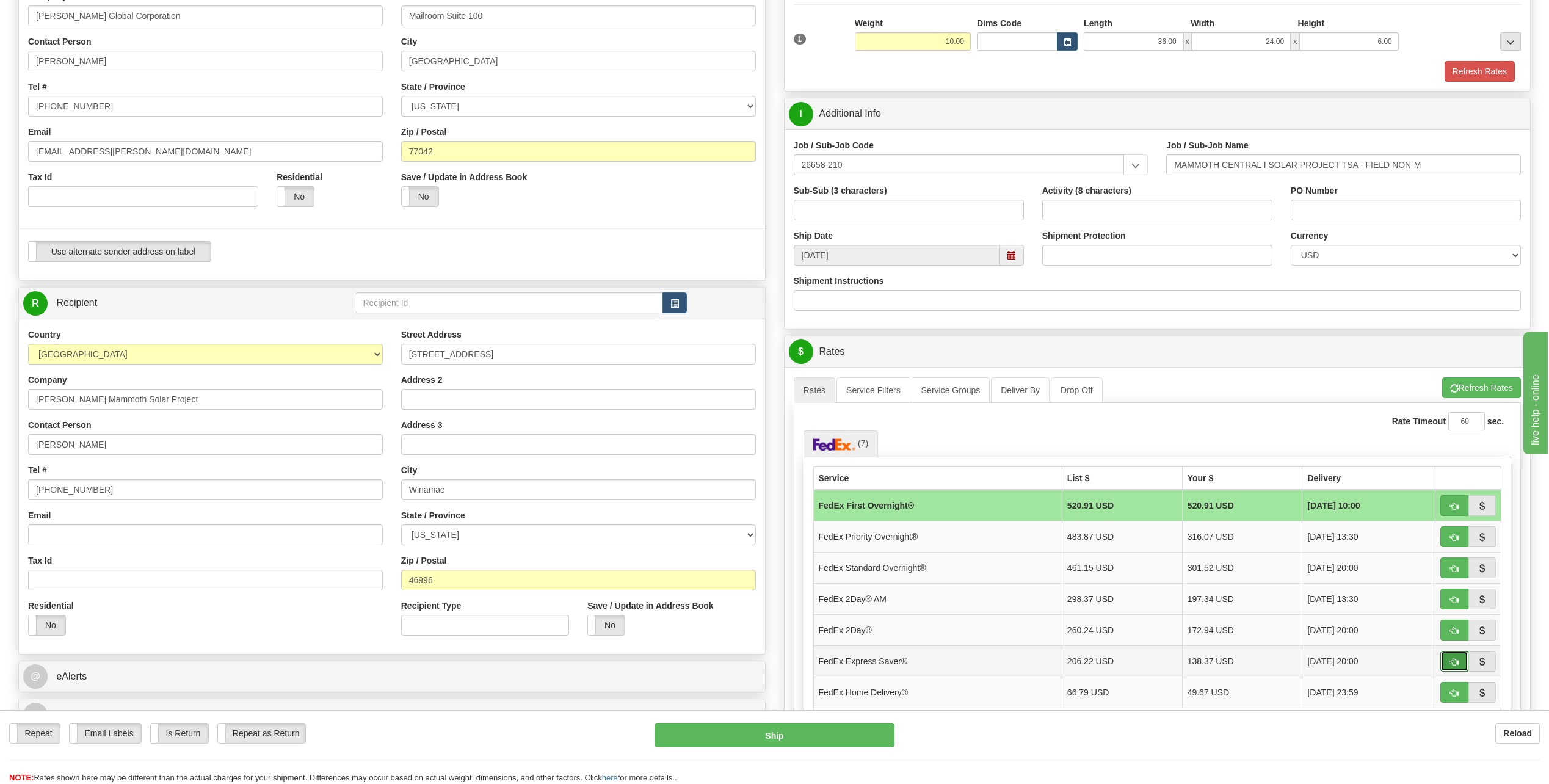
click at [1456, 660] on span "button" at bounding box center [1454, 662] width 9 height 8
type input "20"
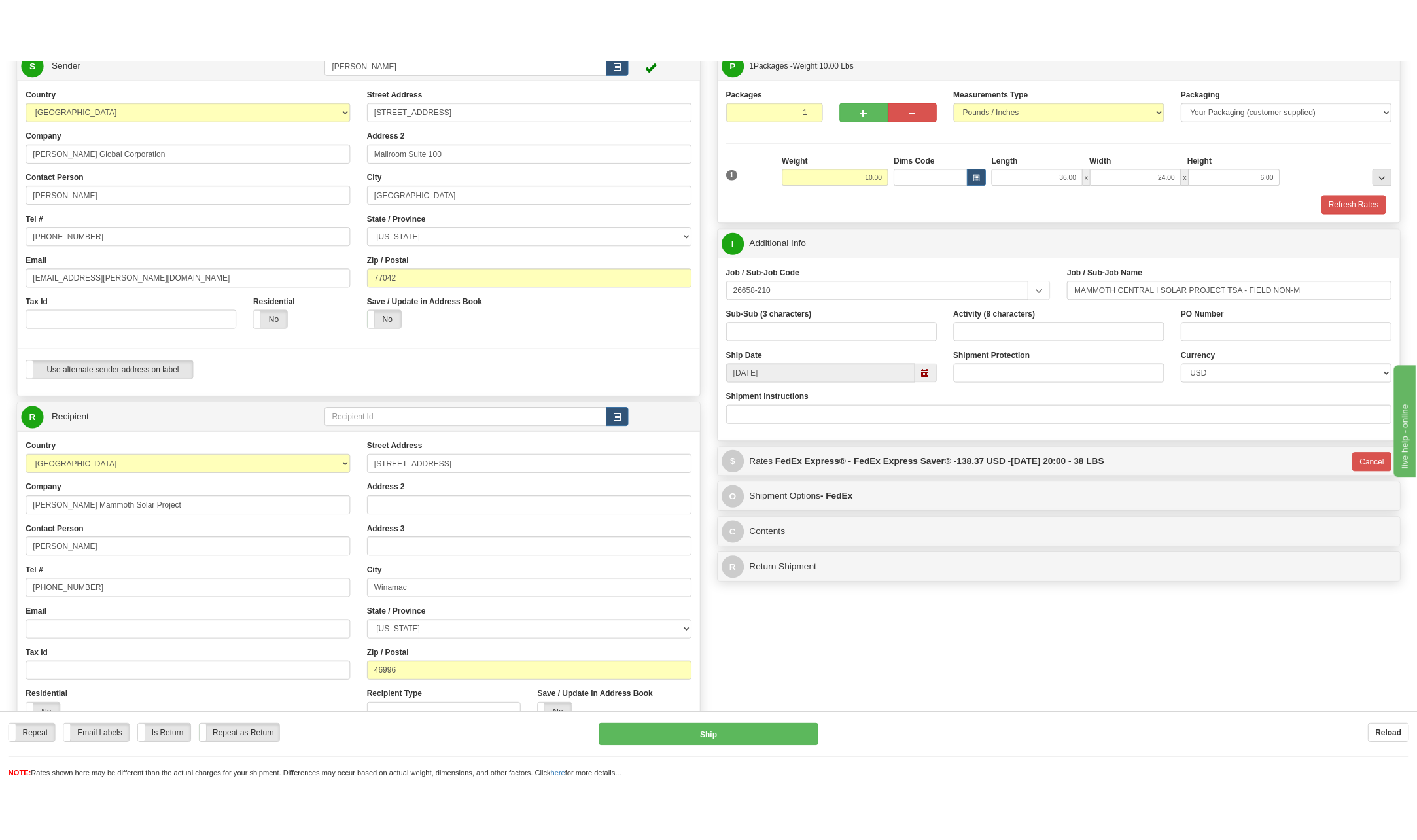
scroll to position [66, 0]
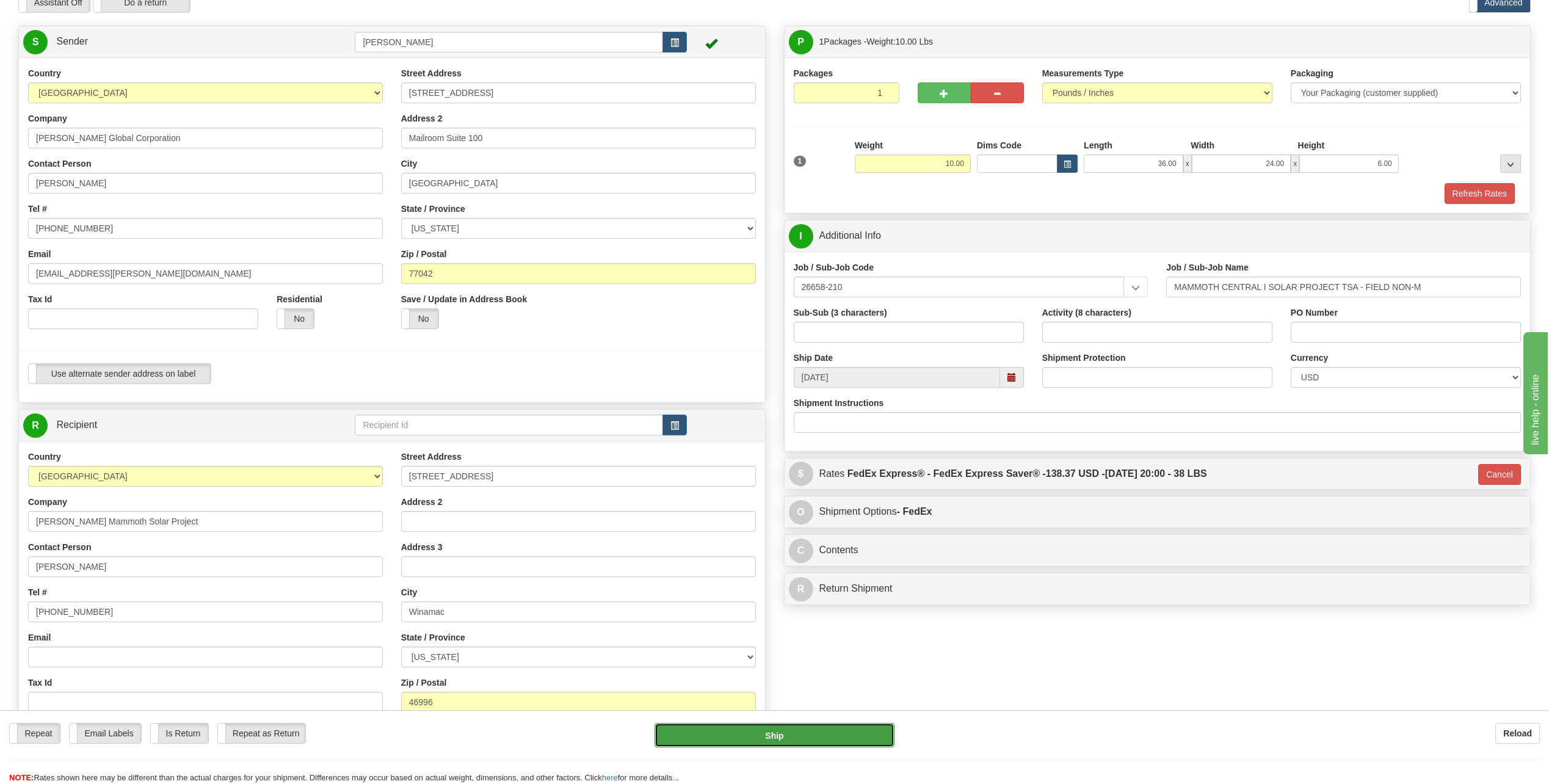
click at [815, 738] on button "Ship" at bounding box center [774, 735] width 240 height 25
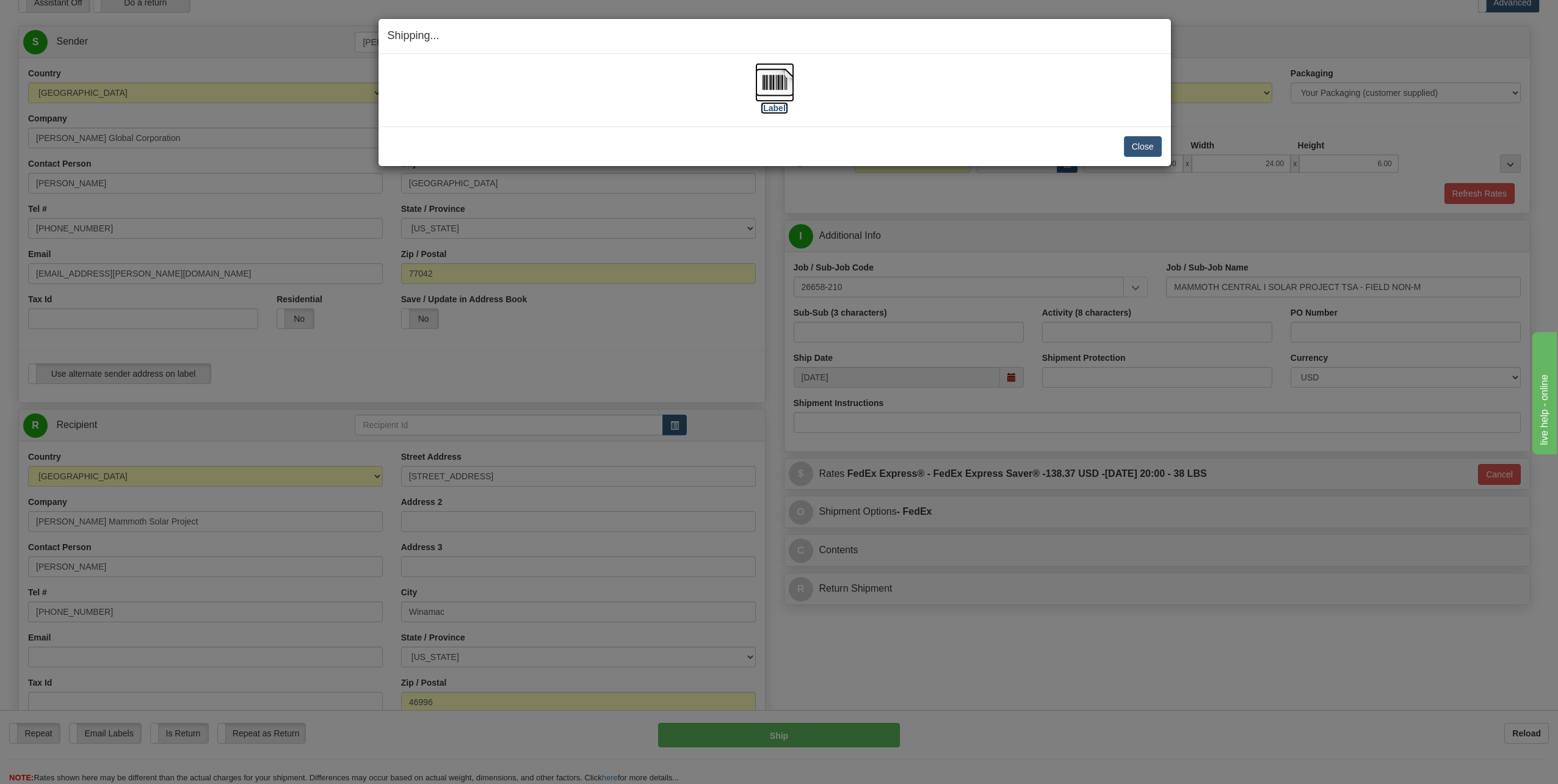
click at [782, 85] on img at bounding box center [774, 82] width 39 height 39
